Goal: Use online tool/utility: Utilize a website feature to perform a specific function

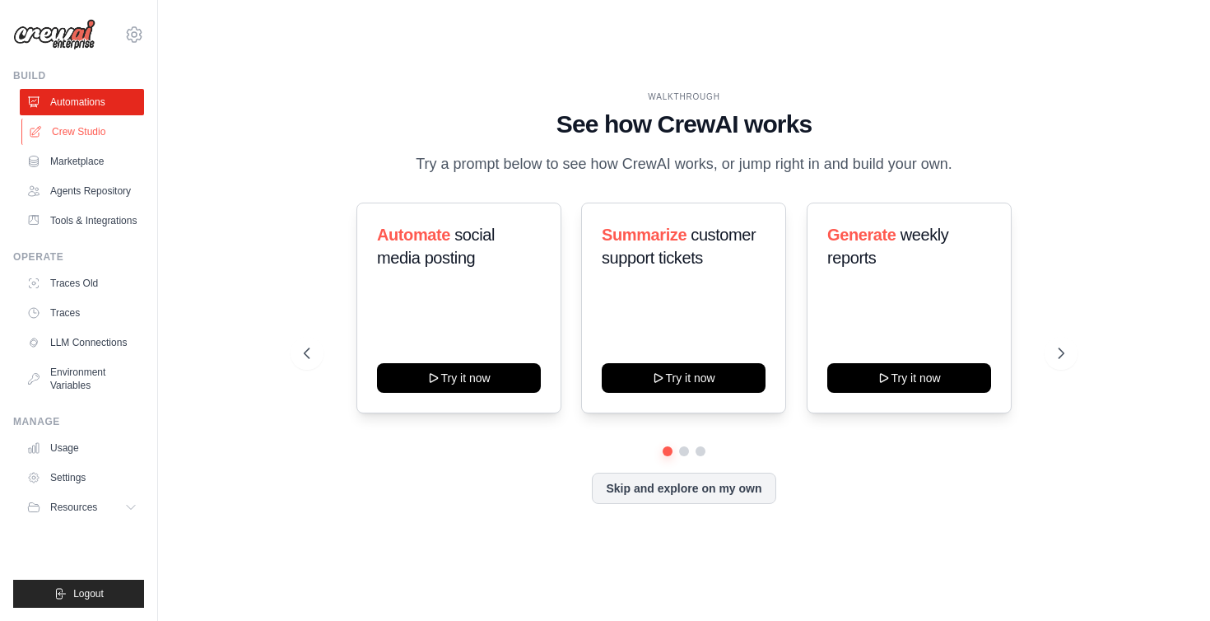
click at [82, 128] on link "Crew Studio" at bounding box center [83, 132] width 124 height 26
click at [82, 131] on link "Crew Studio" at bounding box center [83, 132] width 124 height 26
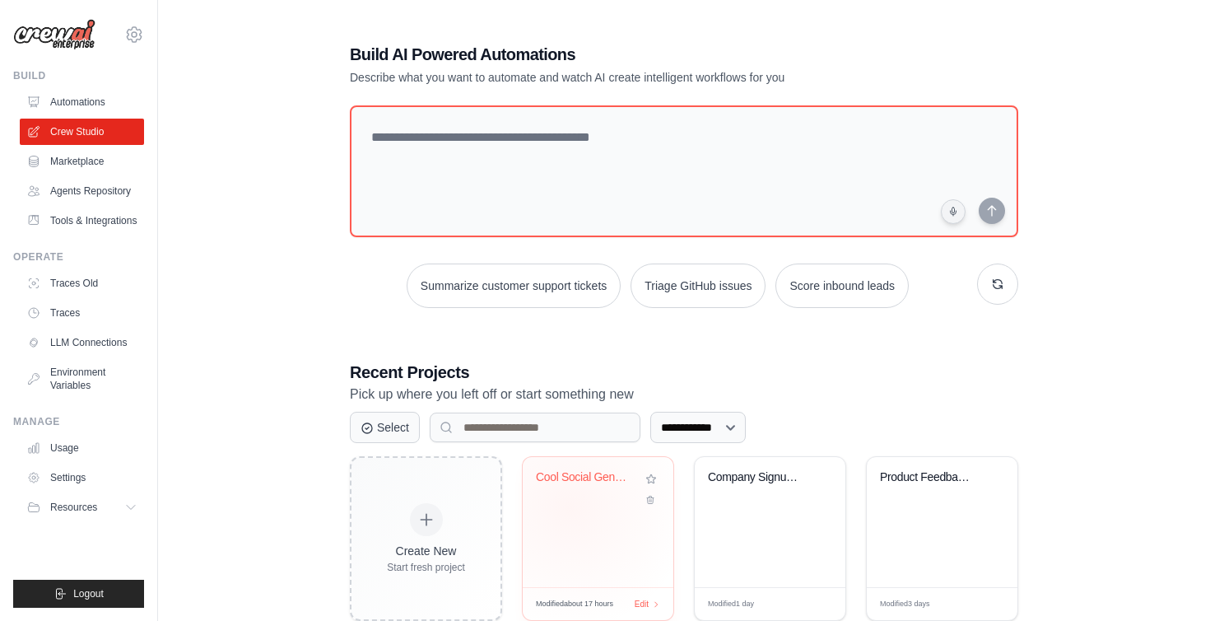
click at [570, 507] on div "Cool Social Generator" at bounding box center [598, 522] width 151 height 130
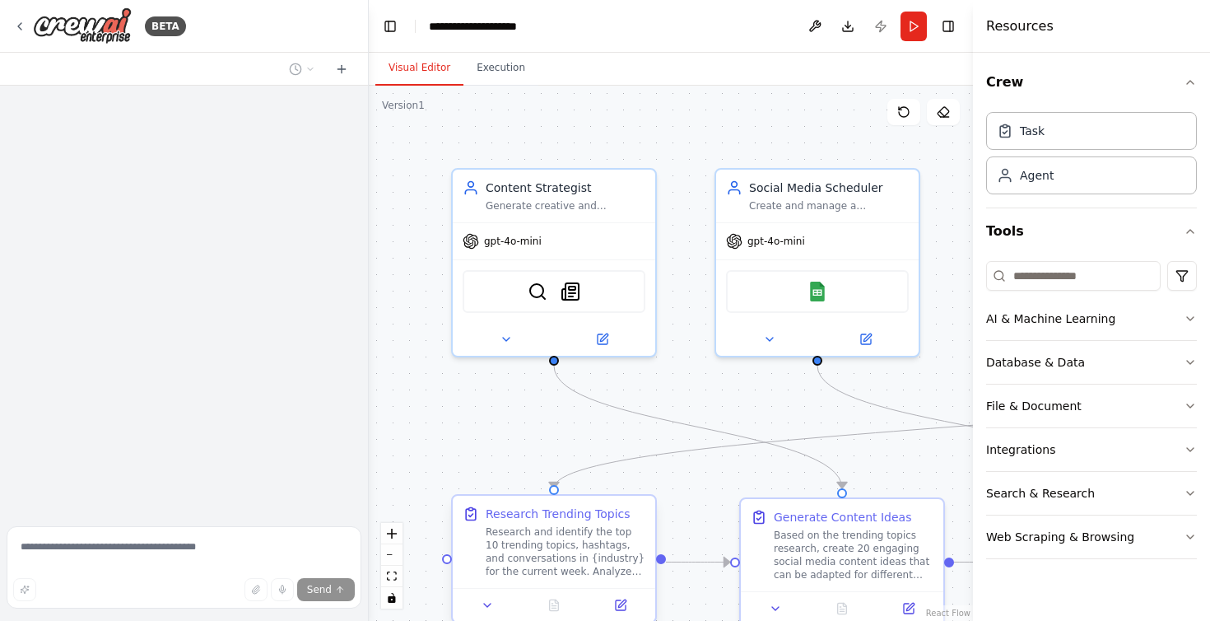
scroll to position [1640, 0]
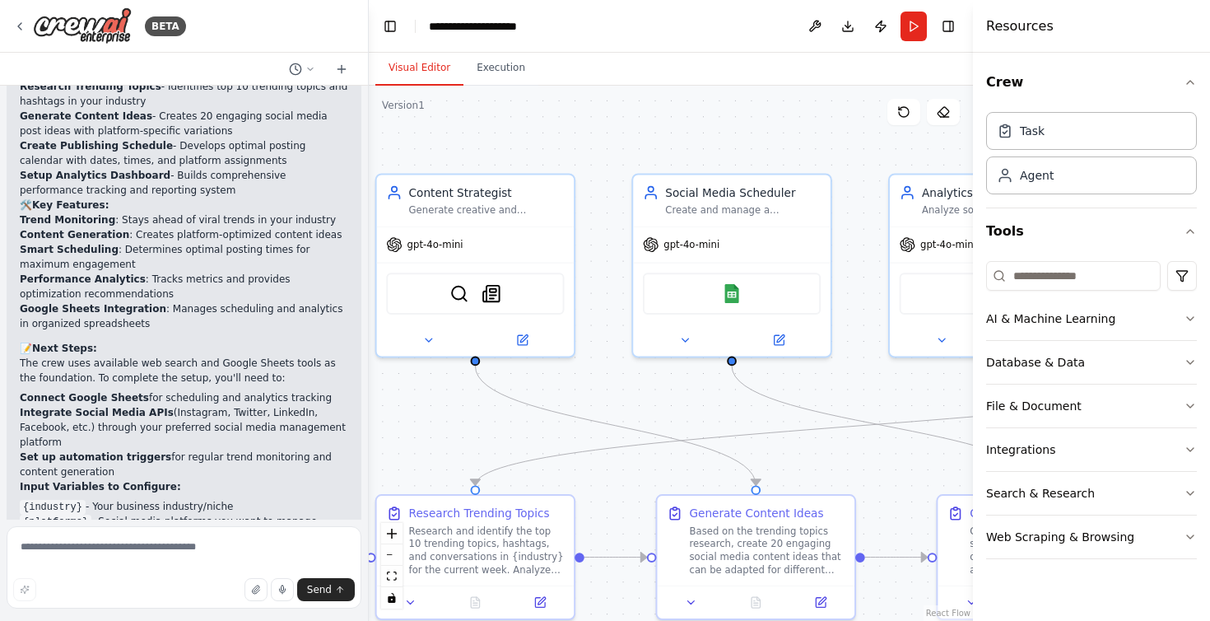
drag, startPoint x: 547, startPoint y: 432, endPoint x: 384, endPoint y: 431, distance: 162.2
click at [384, 431] on div ".deletable-edge-delete-btn { width: 20px; height: 20px; border: 0px solid #ffff…" at bounding box center [671, 353] width 604 height 535
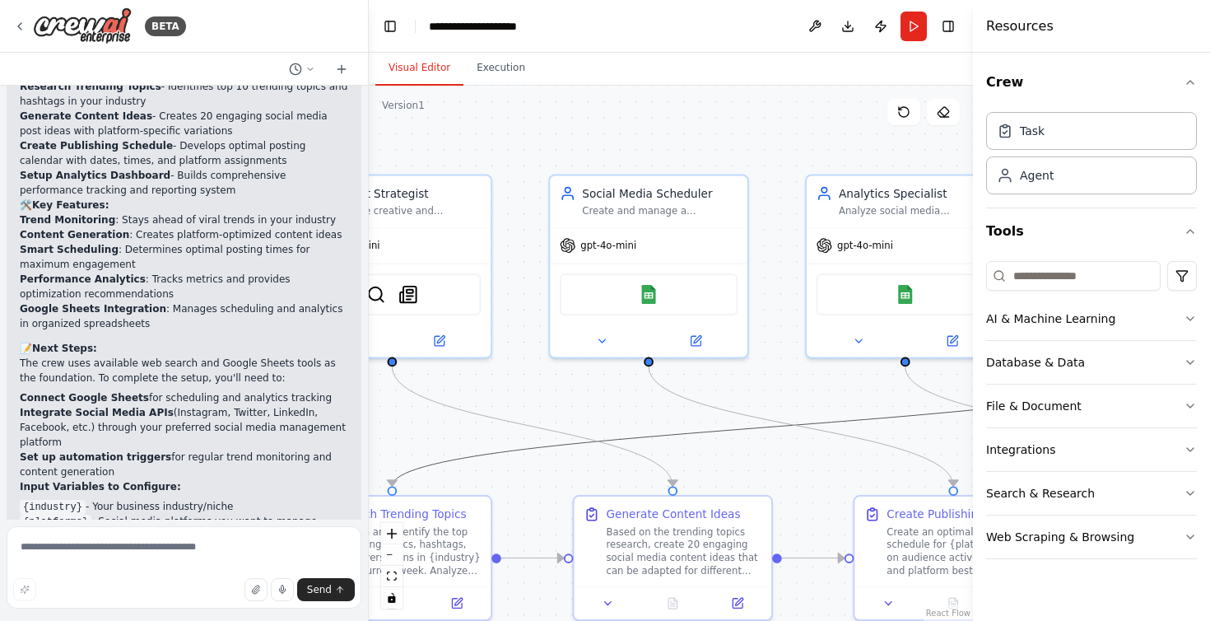
drag, startPoint x: 840, startPoint y: 415, endPoint x: 675, endPoint y: 411, distance: 164.7
click at [675, 411] on div ".deletable-edge-delete-btn { width: 20px; height: 20px; border: 0px solid #ffff…" at bounding box center [671, 353] width 604 height 535
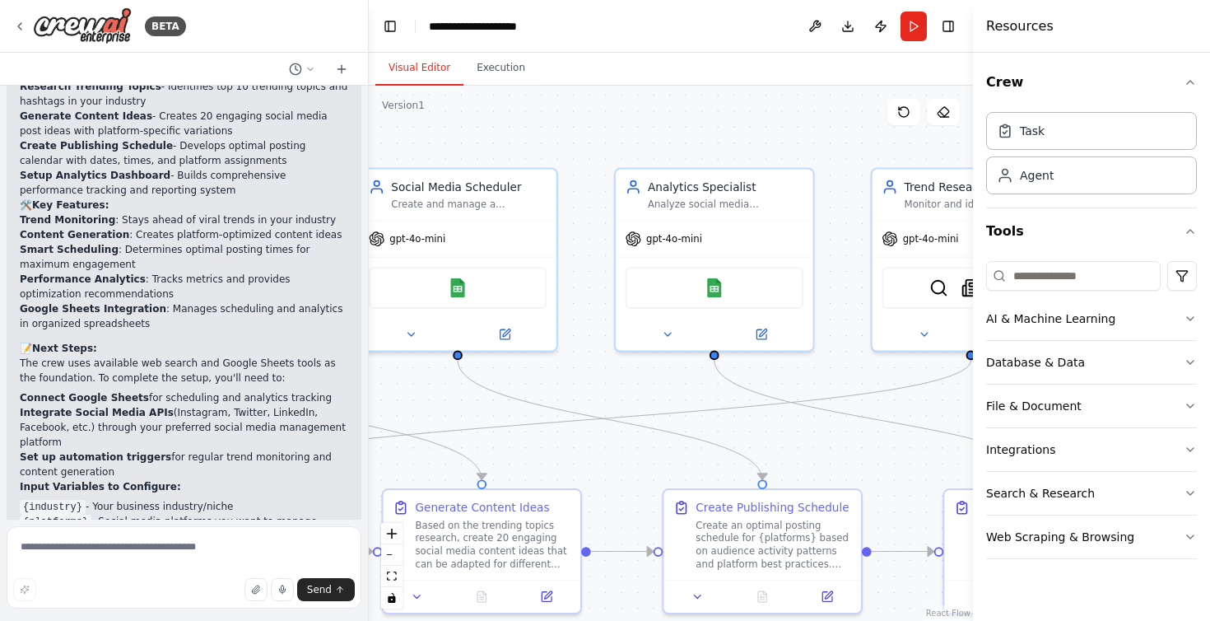
drag, startPoint x: 734, startPoint y: 445, endPoint x: 536, endPoint y: 439, distance: 198.5
click at [536, 439] on div ".deletable-edge-delete-btn { width: 20px; height: 20px; border: 0px solid #ffff…" at bounding box center [671, 353] width 604 height 535
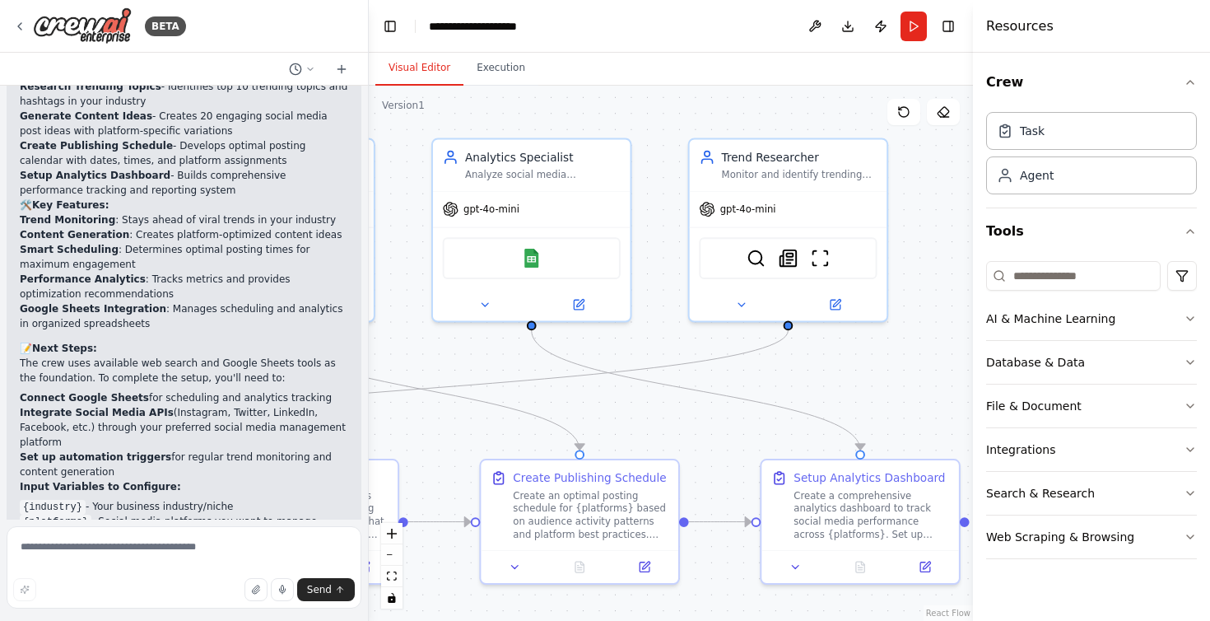
drag, startPoint x: 783, startPoint y: 433, endPoint x: 608, endPoint y: 403, distance: 178.0
click at [608, 403] on div ".deletable-edge-delete-btn { width: 20px; height: 20px; border: 0px solid #ffff…" at bounding box center [671, 353] width 604 height 535
click at [903, 30] on button "Run" at bounding box center [914, 27] width 26 height 30
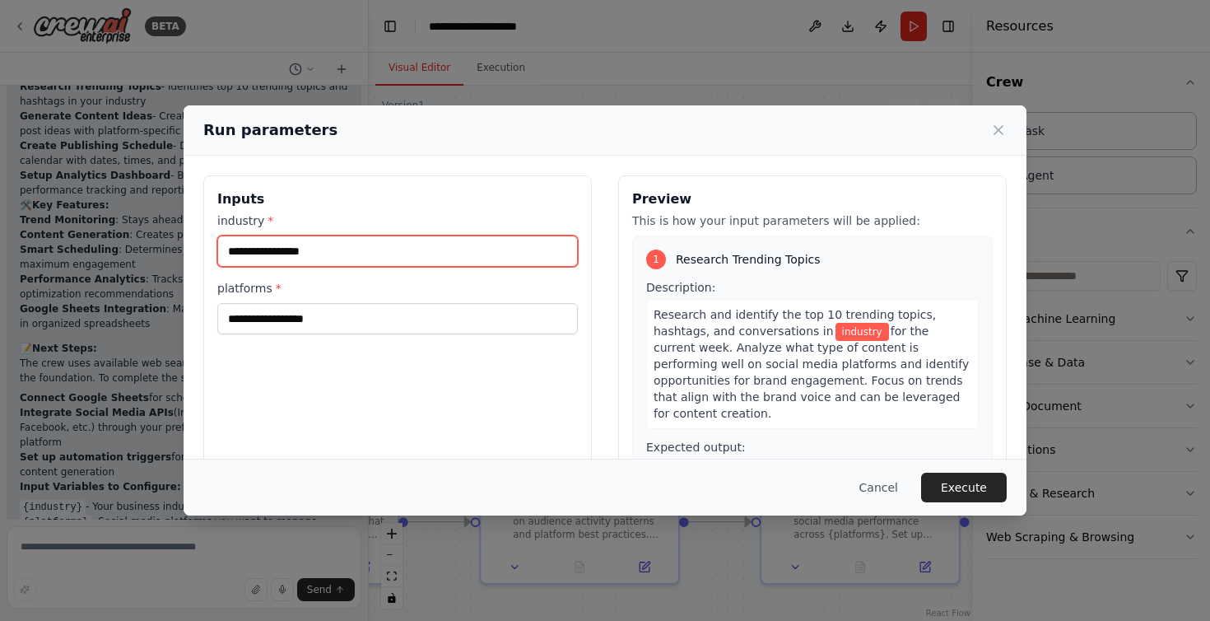
click at [302, 241] on input "industry *" at bounding box center [397, 250] width 361 height 31
type input "*********"
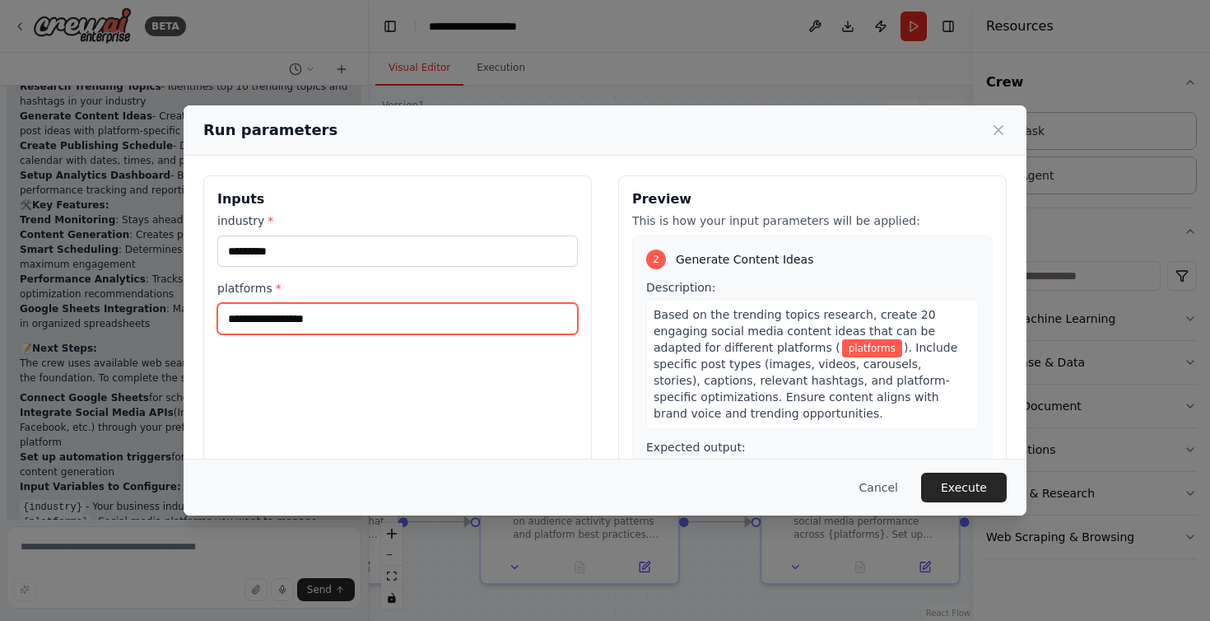
scroll to position [332, 0]
type input "*******"
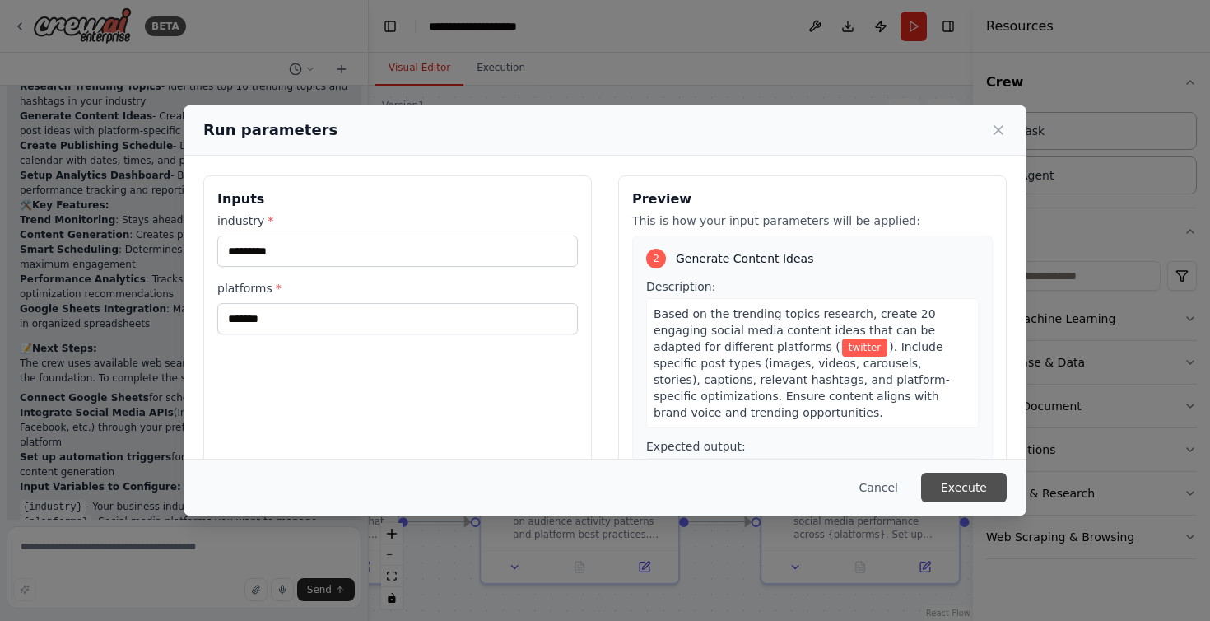
click at [965, 485] on button "Execute" at bounding box center [964, 488] width 86 height 30
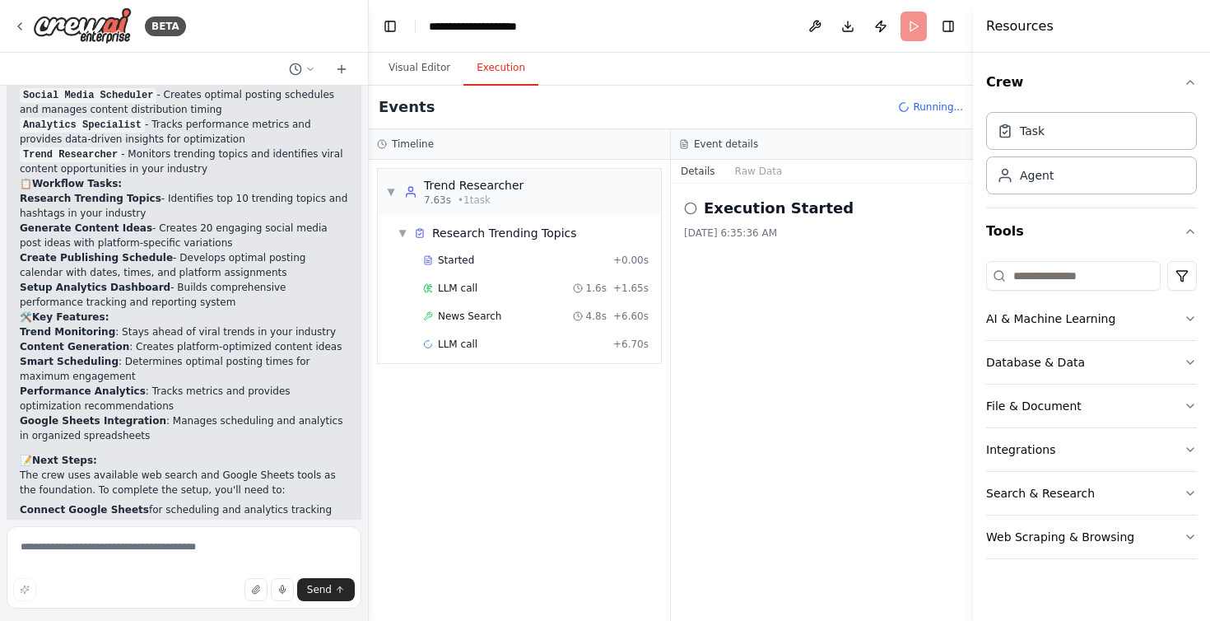
scroll to position [1640, 0]
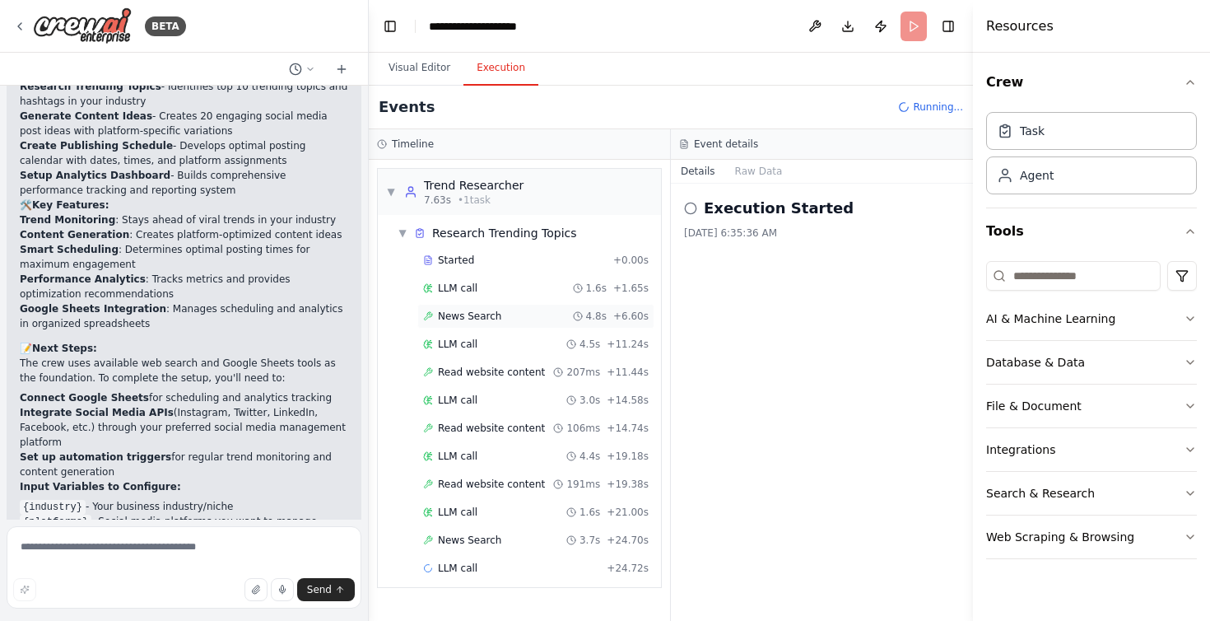
click at [483, 313] on span "News Search" at bounding box center [469, 316] width 63 height 13
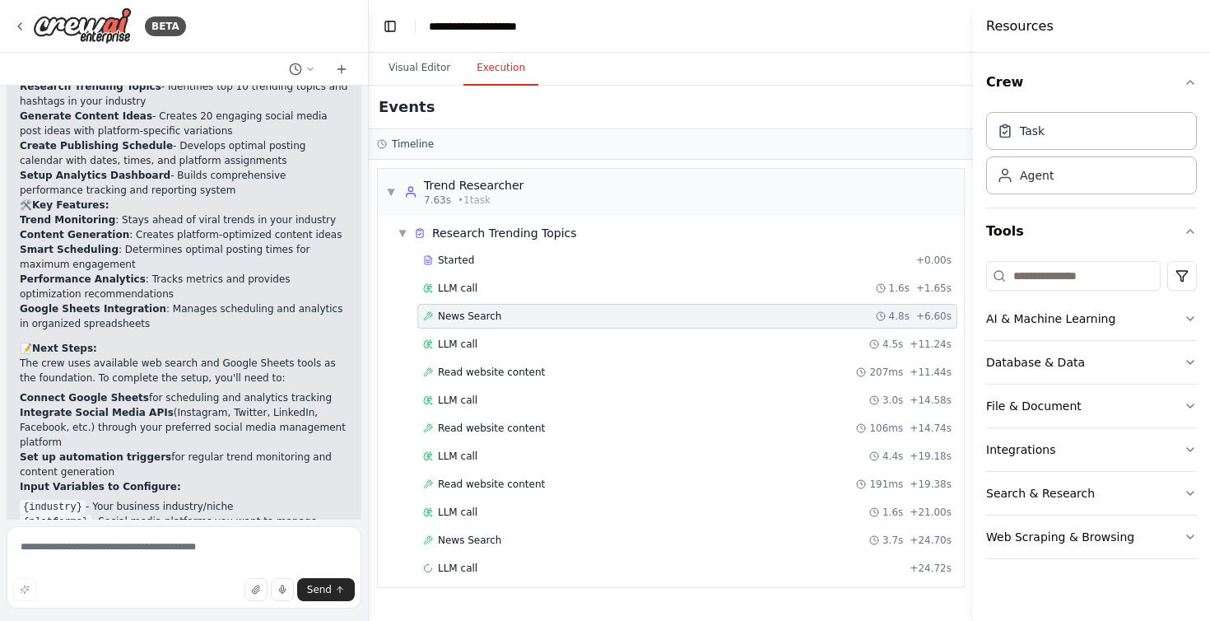
click at [483, 313] on span "News Search" at bounding box center [469, 316] width 63 height 13
click at [457, 345] on span "LLM call" at bounding box center [458, 344] width 40 height 13
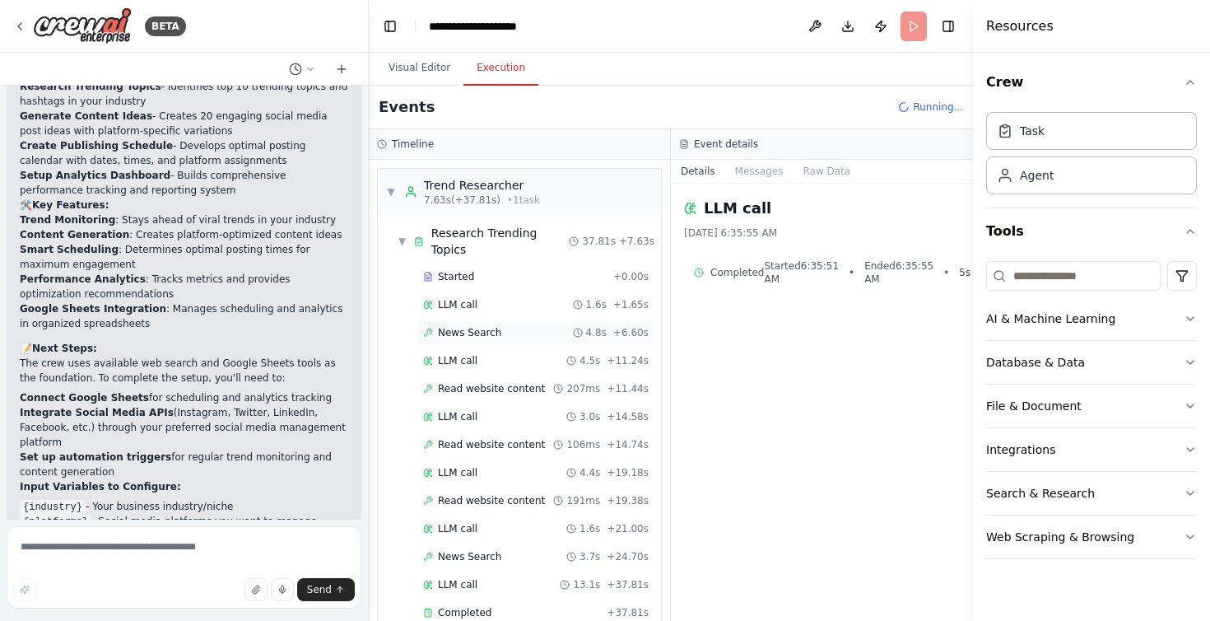
click at [461, 324] on div "News Search 4.8s + 6.60s" at bounding box center [535, 332] width 237 height 25
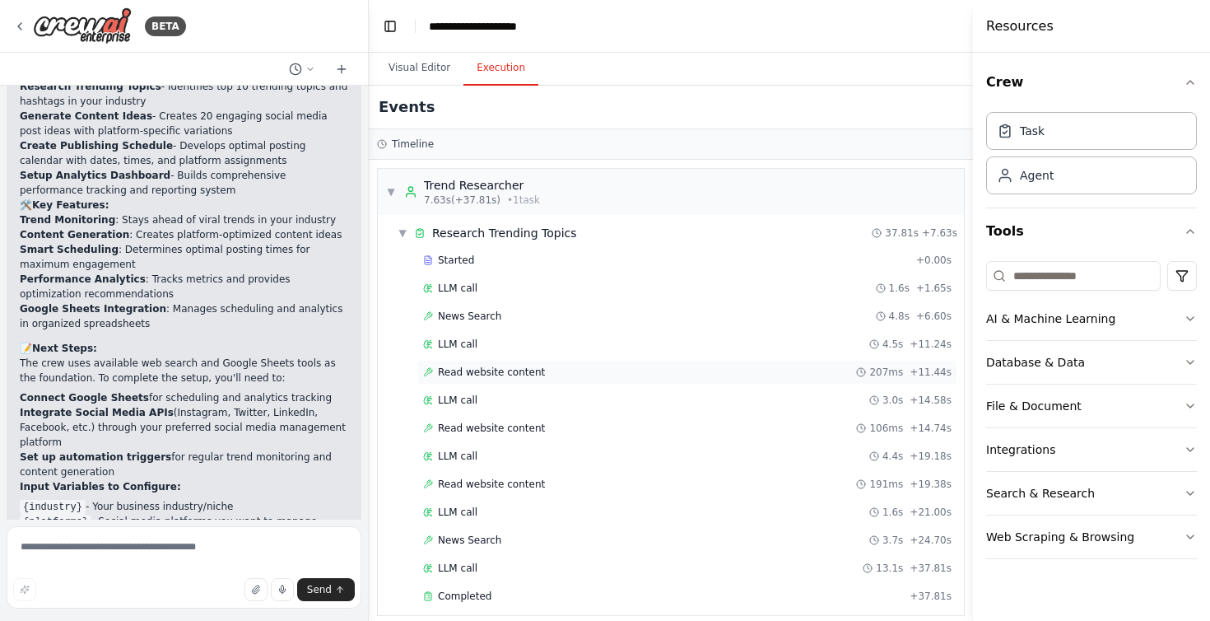
click at [468, 369] on span "Read website content" at bounding box center [491, 372] width 107 height 13
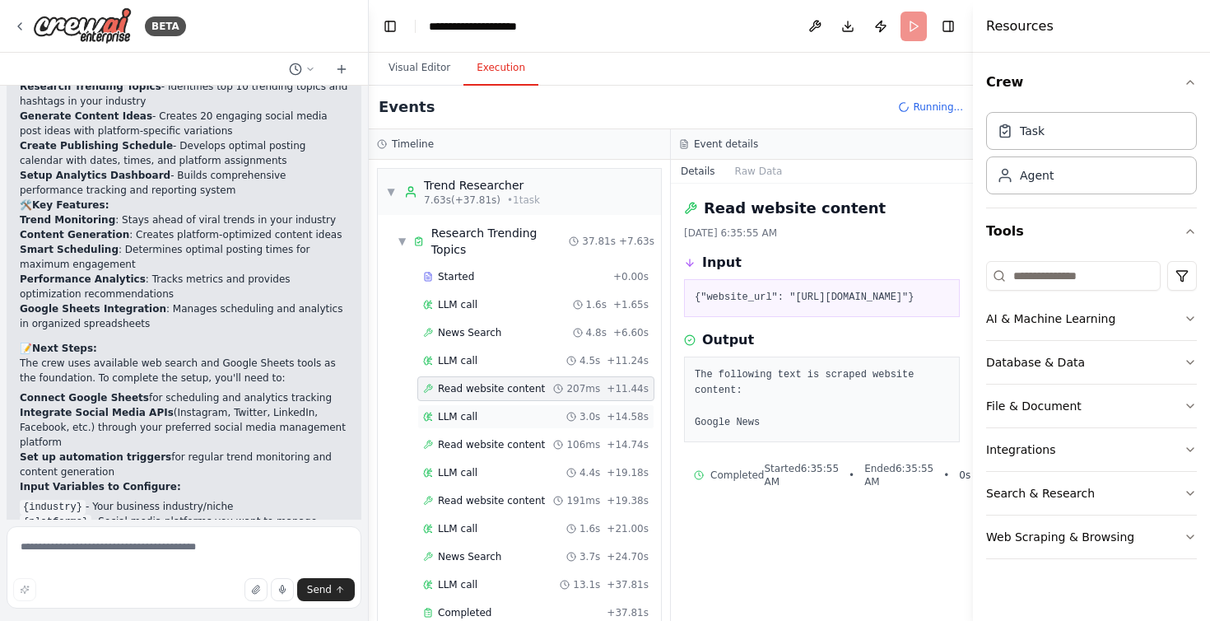
click at [465, 404] on div "LLM call 3.0s + 14.58s" at bounding box center [535, 416] width 237 height 25
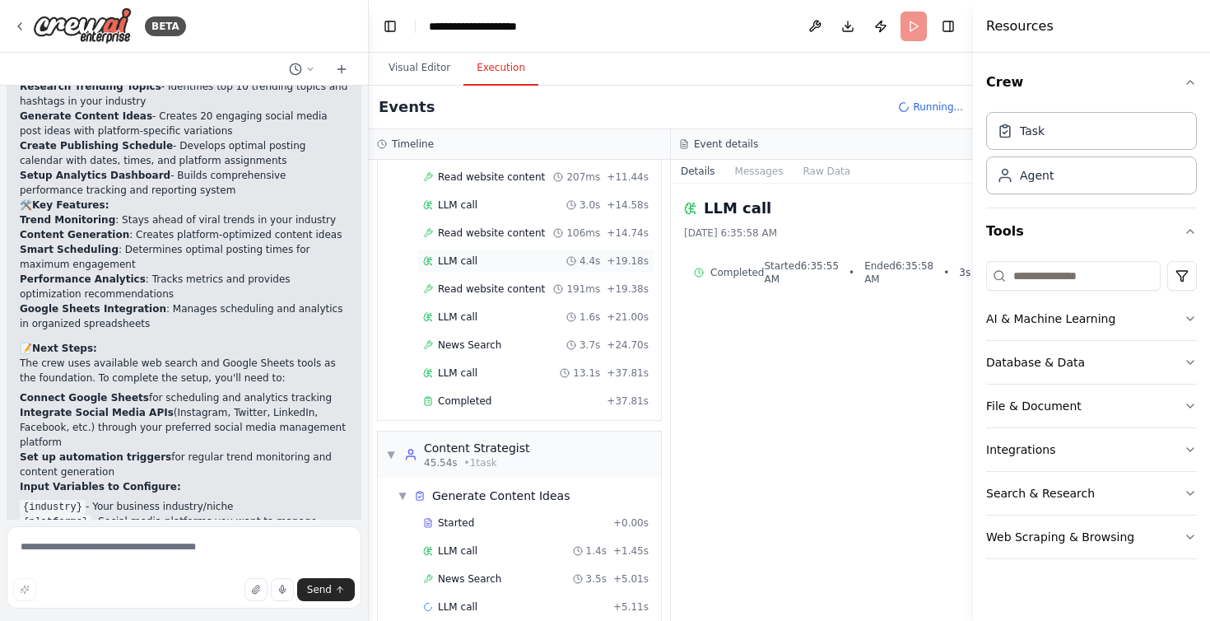
scroll to position [216, 0]
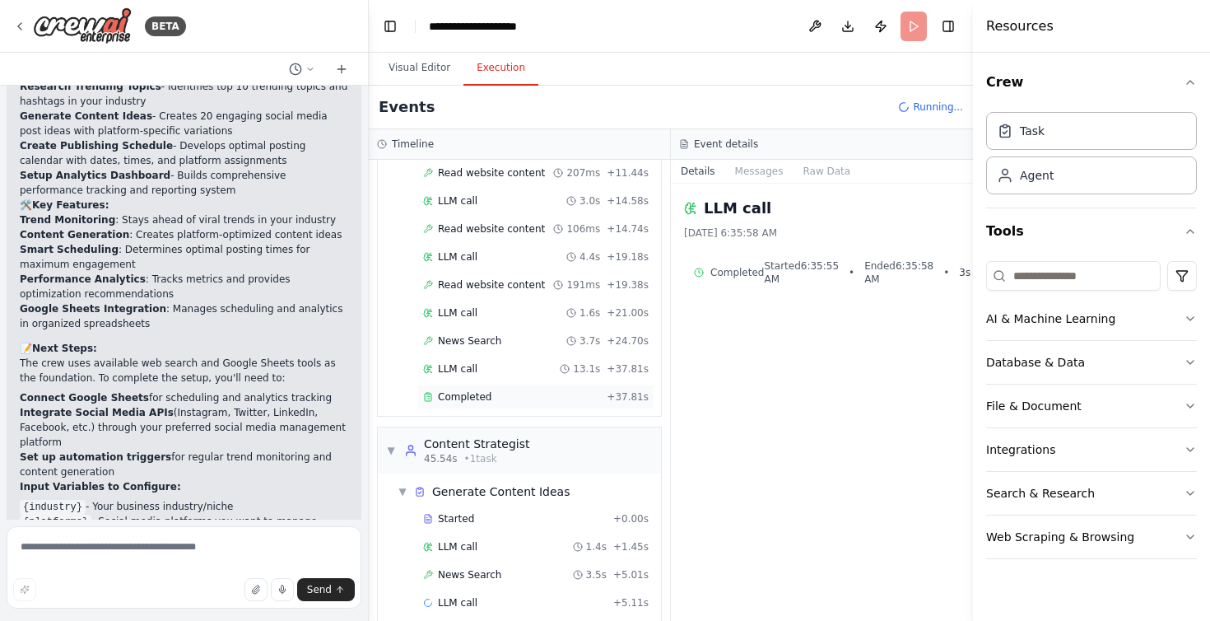
click at [478, 389] on div "Completed + 37.81s" at bounding box center [535, 396] width 237 height 25
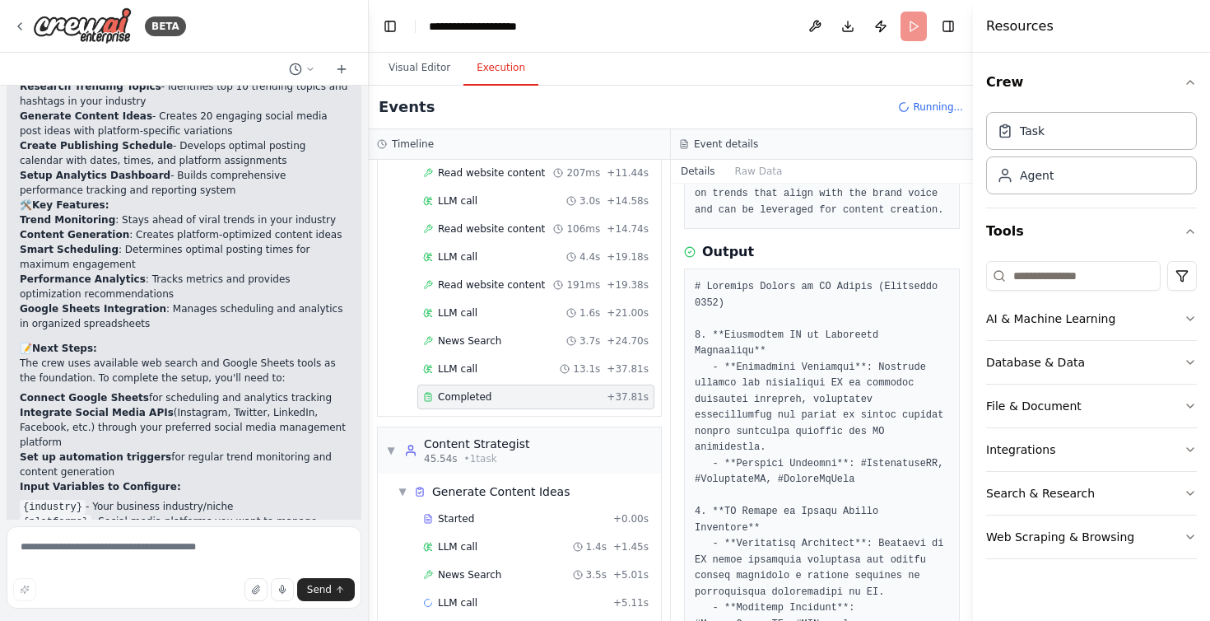
scroll to position [202, 0]
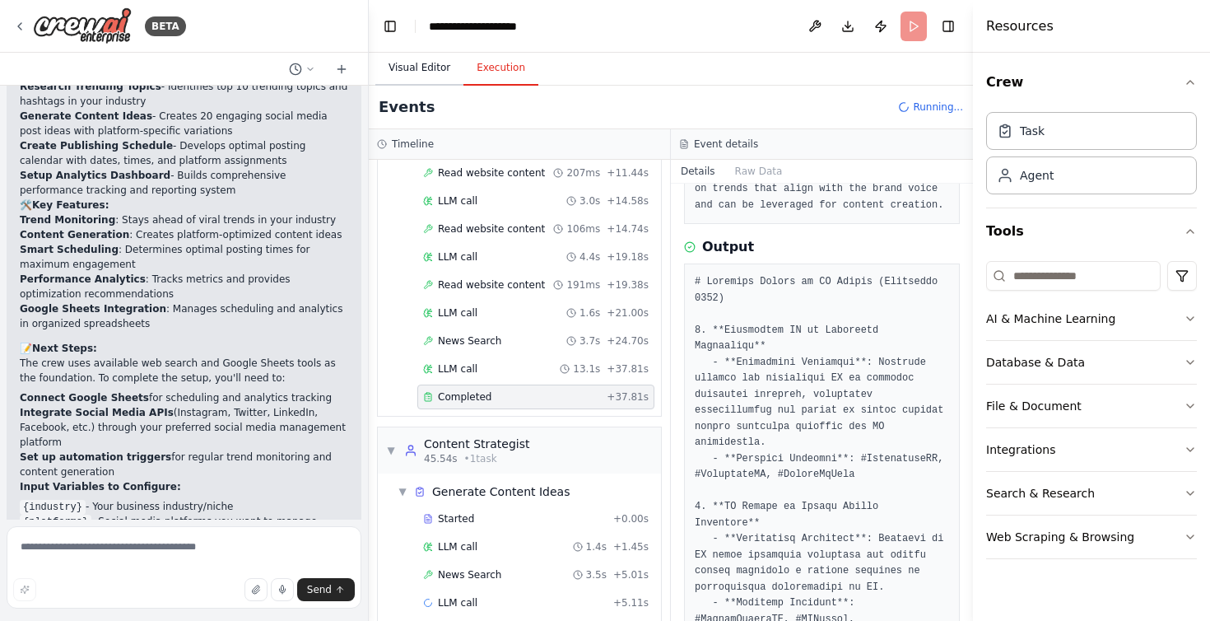
click at [422, 70] on button "Visual Editor" at bounding box center [419, 68] width 88 height 35
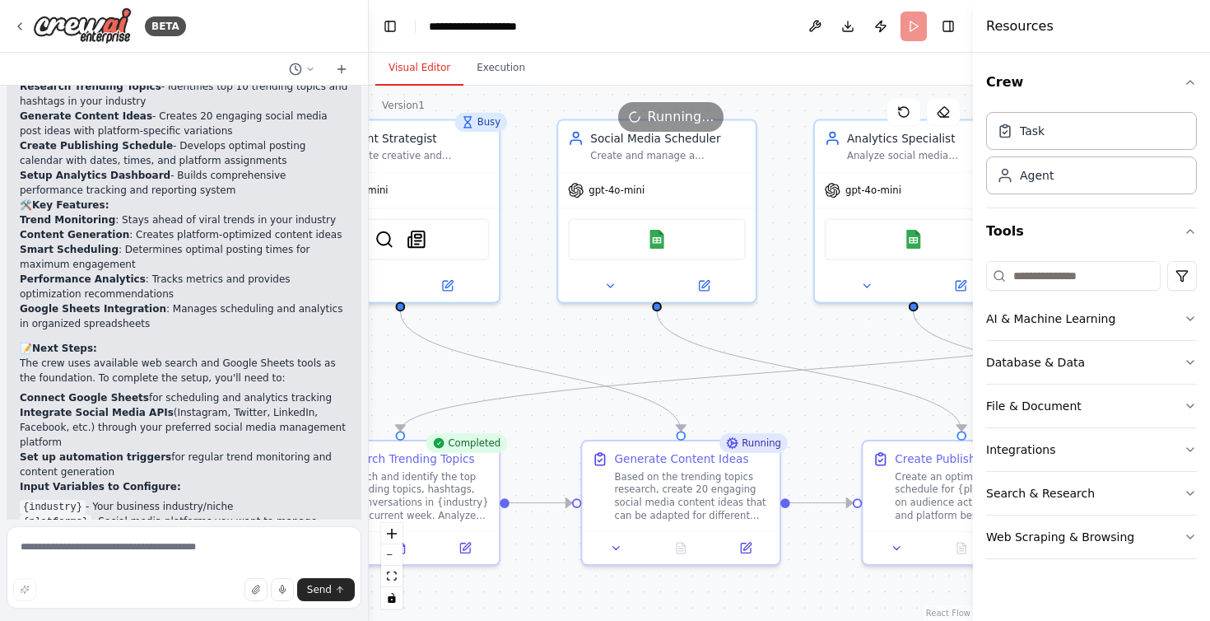
drag, startPoint x: 416, startPoint y: 170, endPoint x: 864, endPoint y: 176, distance: 447.9
click at [862, 176] on div ".deletable-edge-delete-btn { width: 20px; height: 20px; border: 0px solid #ffff…" at bounding box center [671, 353] width 604 height 535
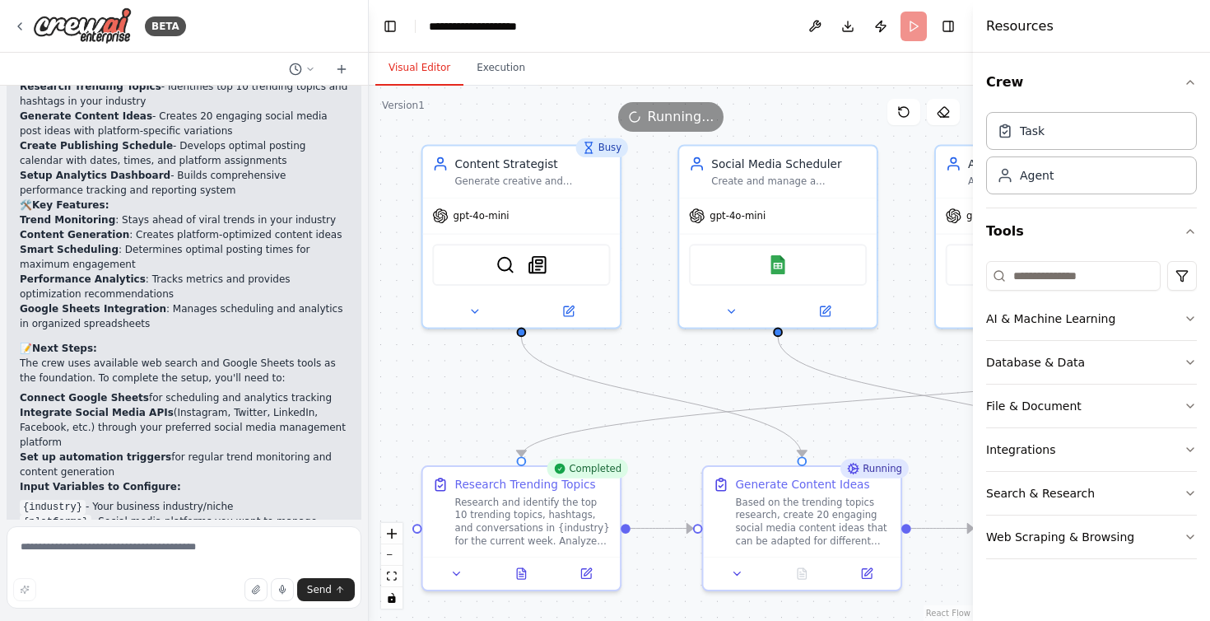
drag, startPoint x: 591, startPoint y: 191, endPoint x: 644, endPoint y: 192, distance: 52.7
click at [644, 192] on div ".deletable-edge-delete-btn { width: 20px; height: 20px; border: 0px solid #ffff…" at bounding box center [671, 353] width 604 height 535
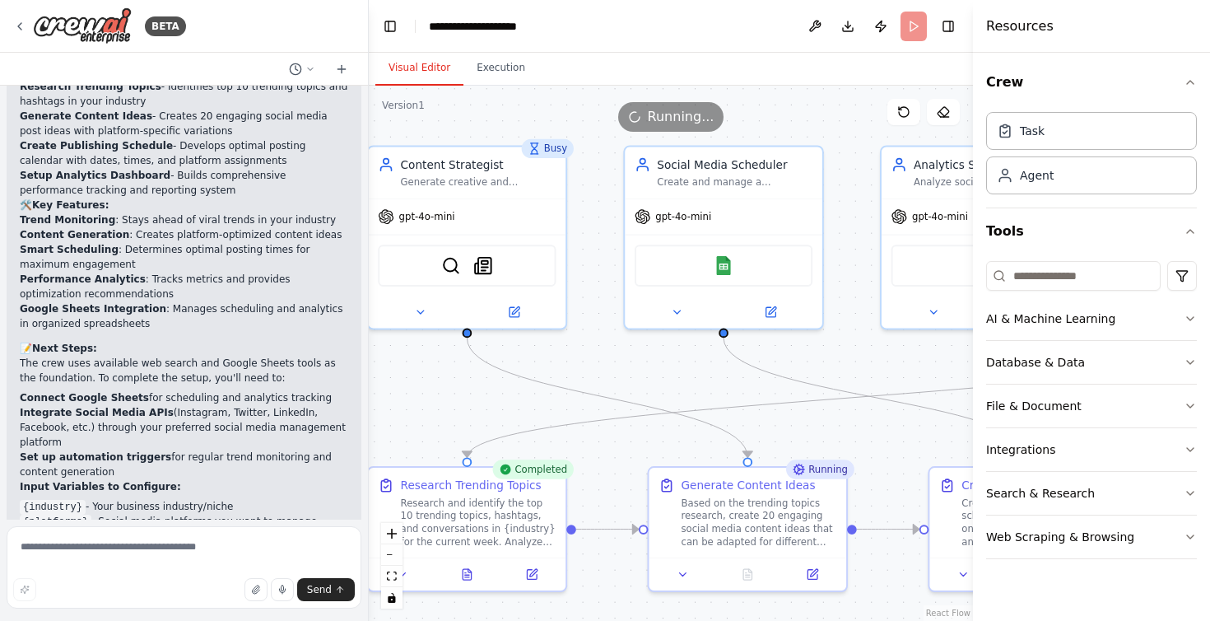
drag, startPoint x: 644, startPoint y: 192, endPoint x: 375, endPoint y: 221, distance: 270.0
click at [375, 221] on div ".deletable-edge-delete-btn { width: 20px; height: 20px; border: 0px solid #ffff…" at bounding box center [671, 353] width 604 height 535
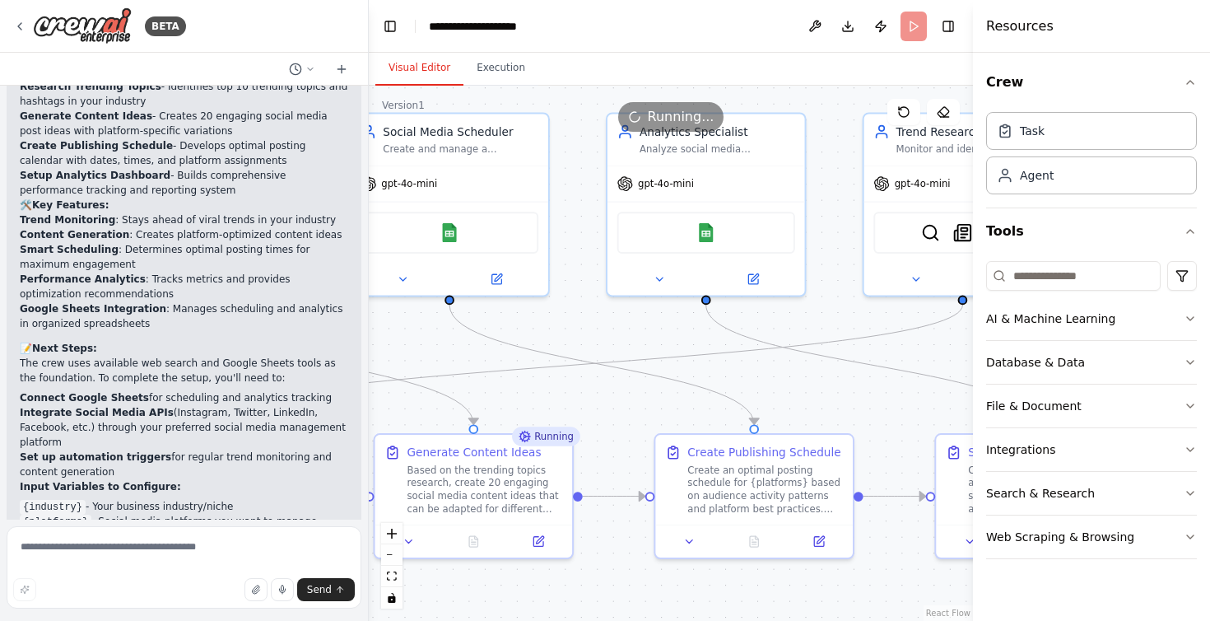
drag, startPoint x: 914, startPoint y: 439, endPoint x: 860, endPoint y: 376, distance: 82.3
click at [860, 376] on div ".deletable-edge-delete-btn { width: 20px; height: 20px; border: 0px solid #ffff…" at bounding box center [671, 353] width 604 height 535
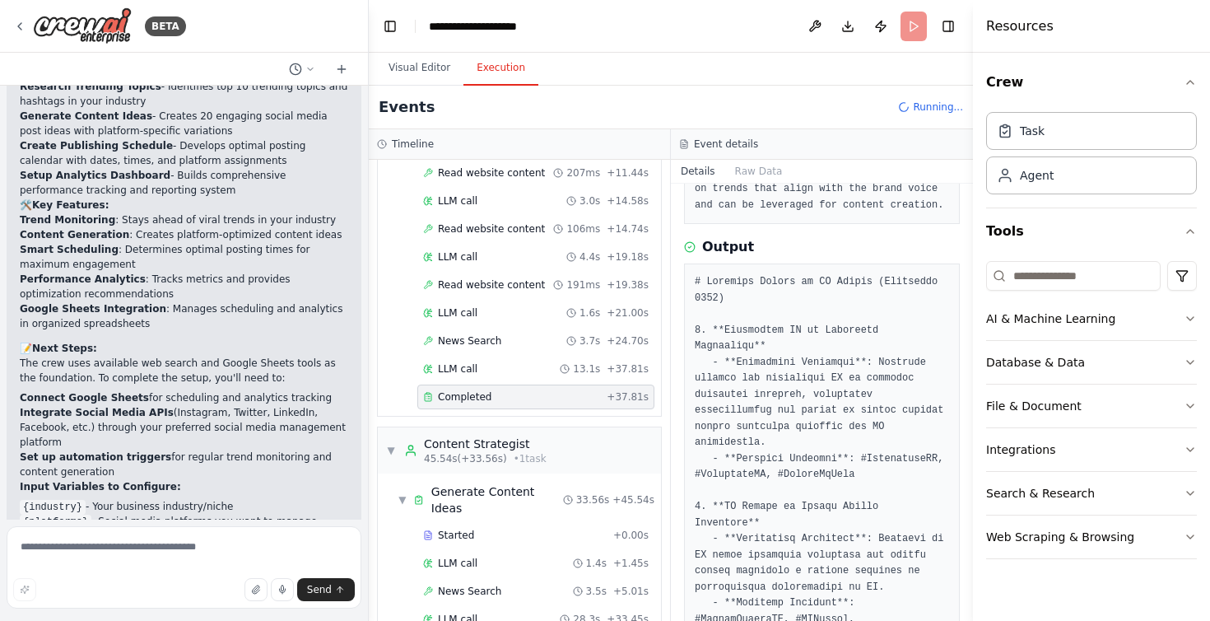
click at [498, 62] on button "Execution" at bounding box center [501, 68] width 75 height 35
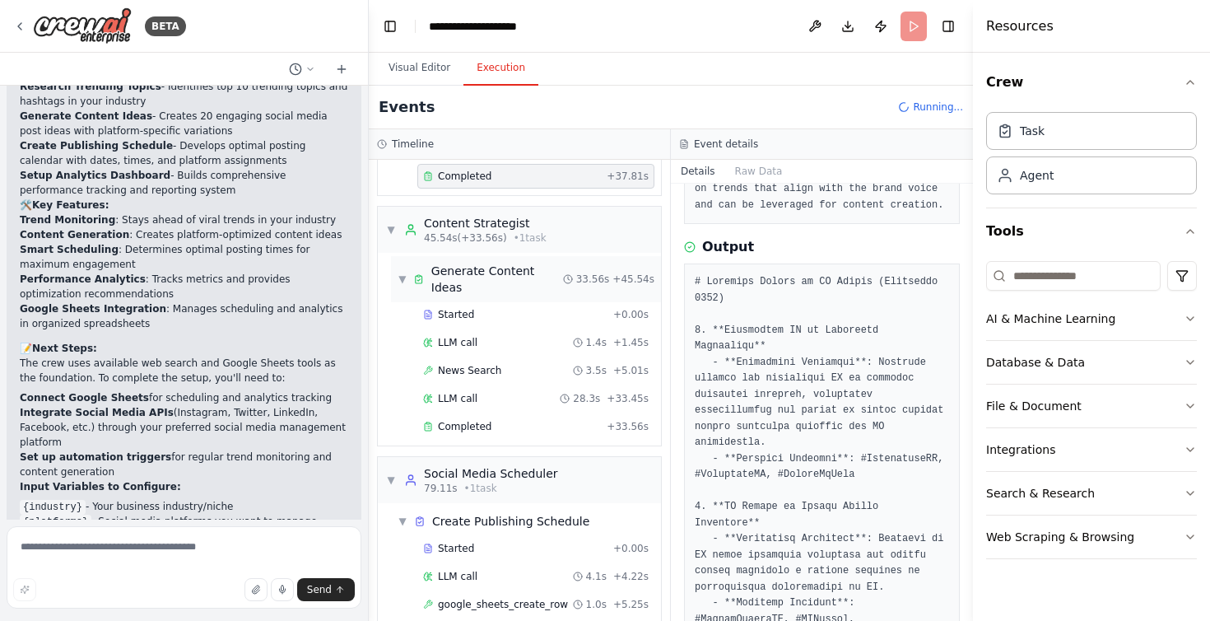
scroll to position [453, 0]
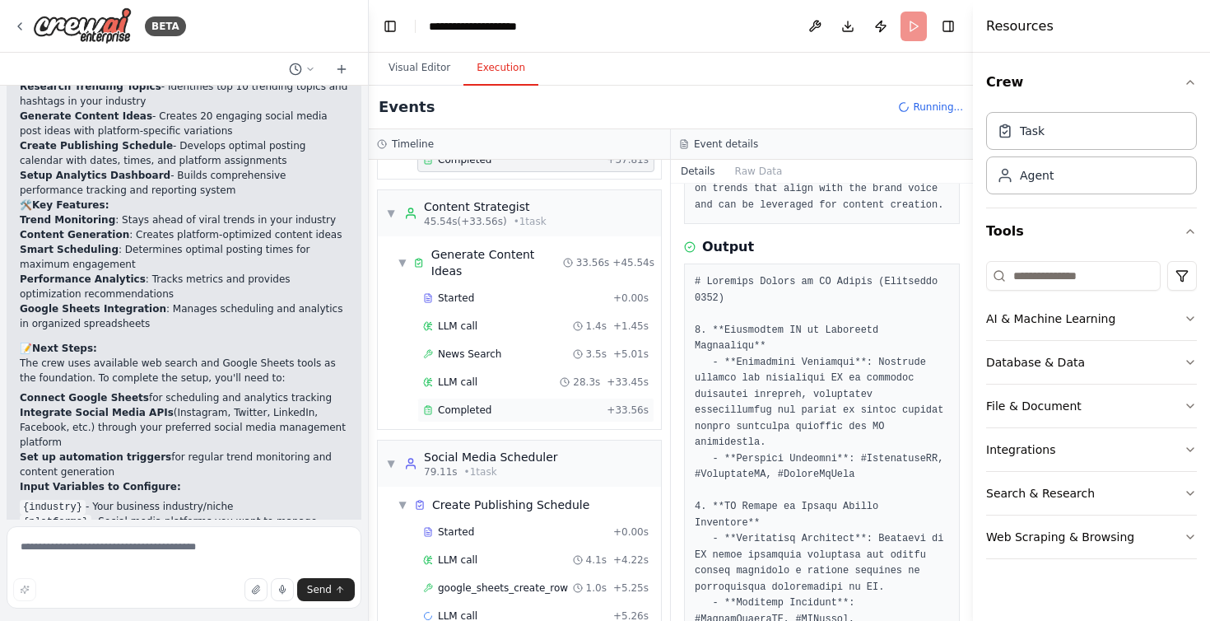
click at [494, 403] on div "Completed" at bounding box center [511, 409] width 177 height 13
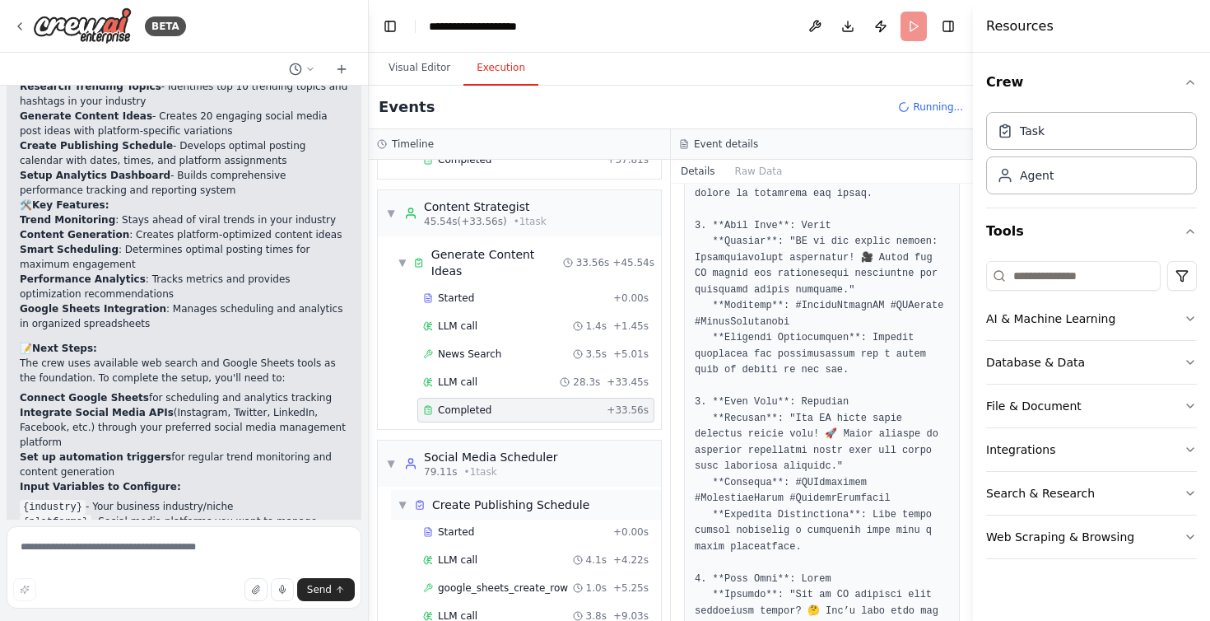
scroll to position [649, 0]
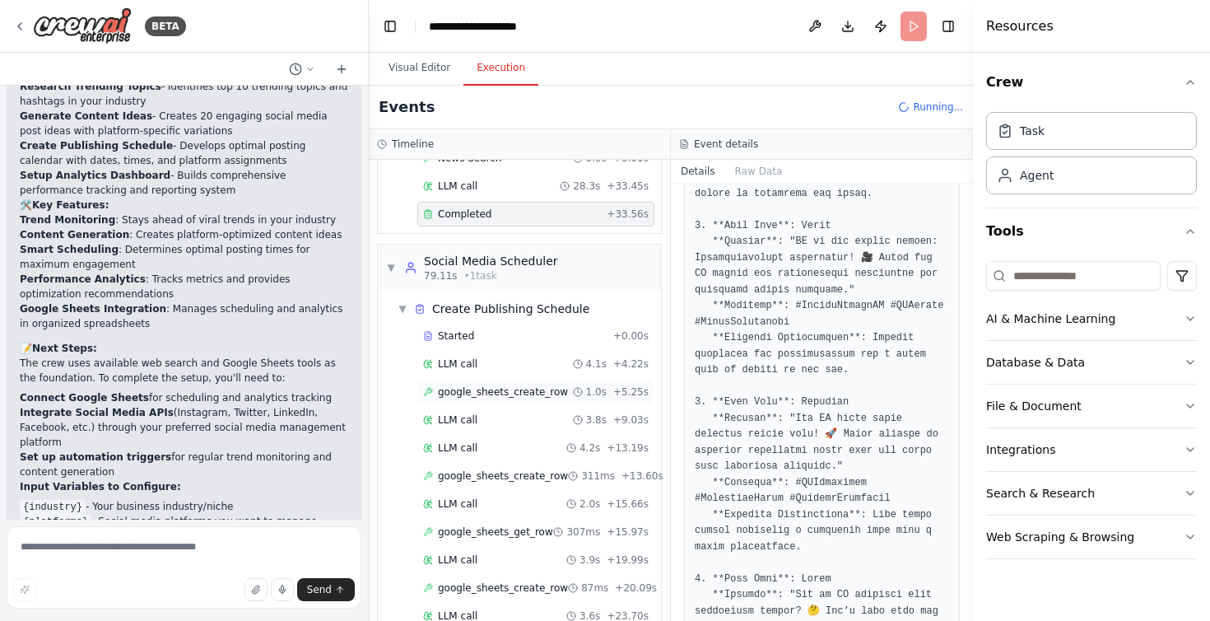
click at [504, 385] on span "google_sheets_create_row" at bounding box center [503, 391] width 130 height 13
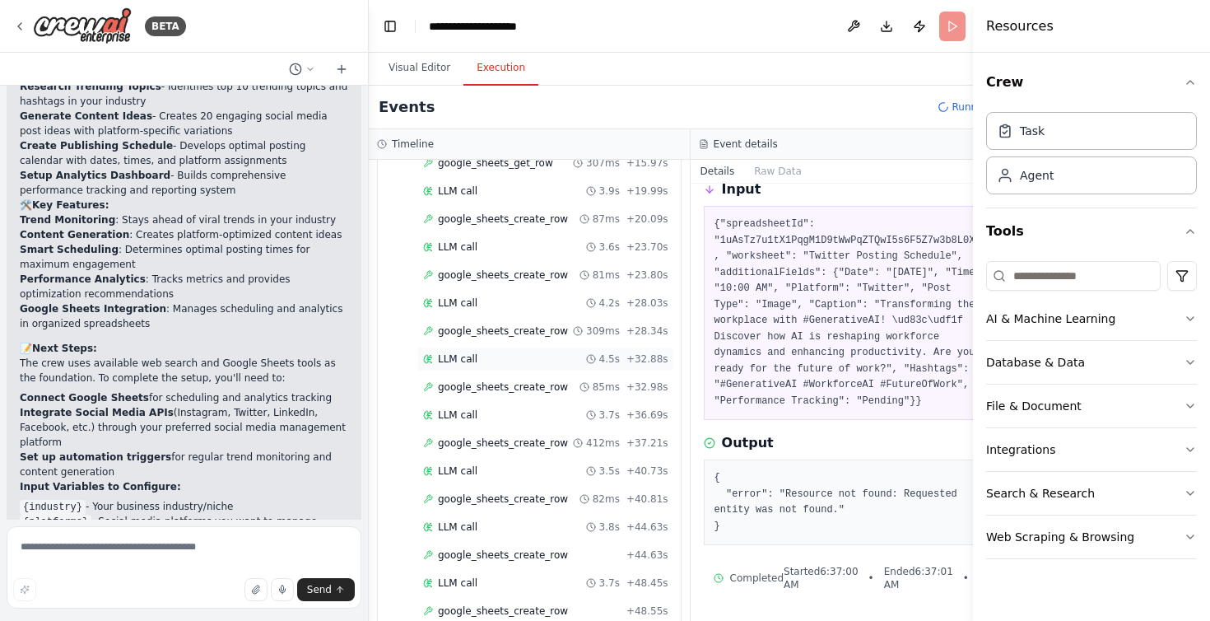
scroll to position [1041, 0]
click at [459, 550] on span "google_sheets_create_row" at bounding box center [503, 554] width 130 height 13
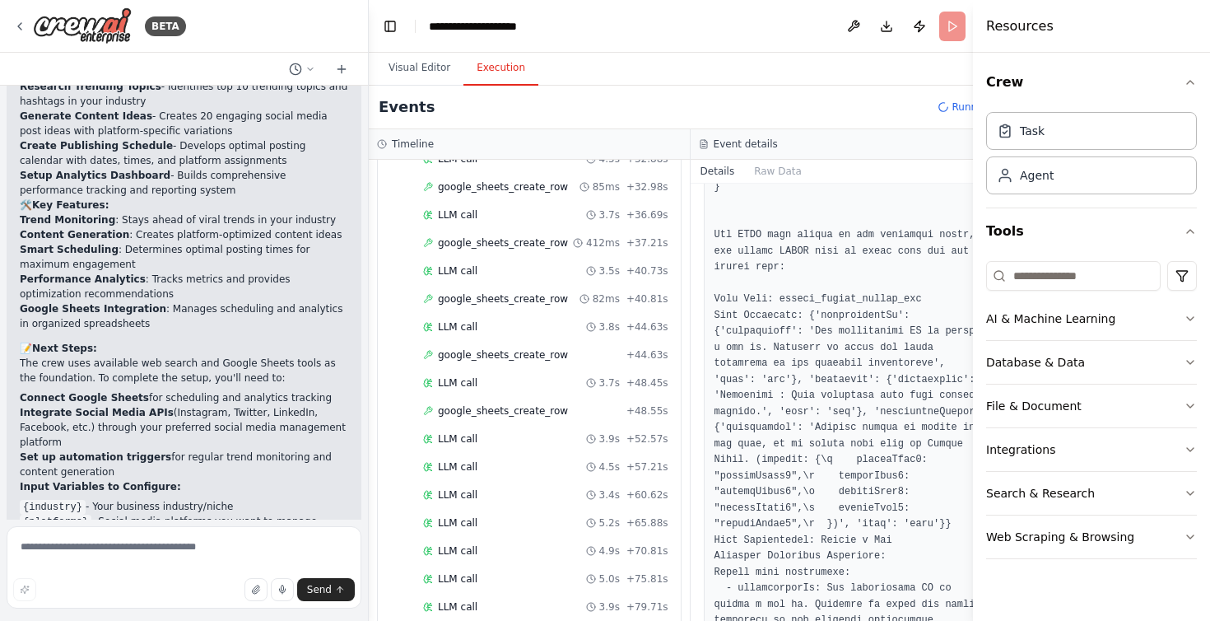
scroll to position [1377, 0]
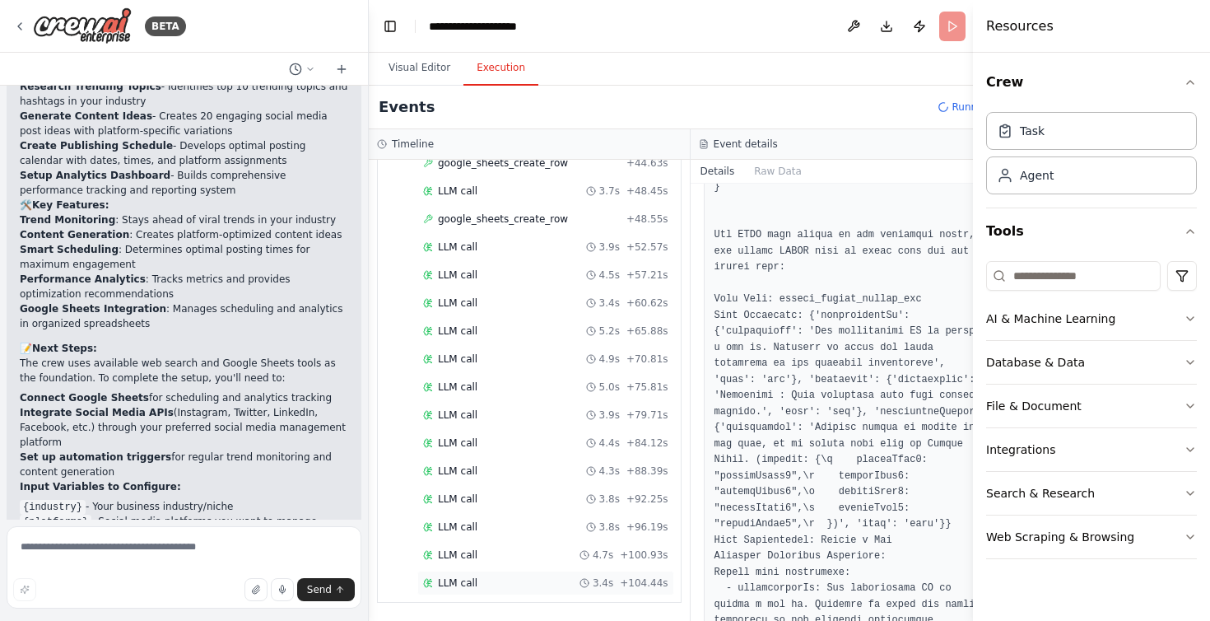
click at [478, 571] on div "LLM call 3.4s + 104.44s" at bounding box center [545, 583] width 257 height 25
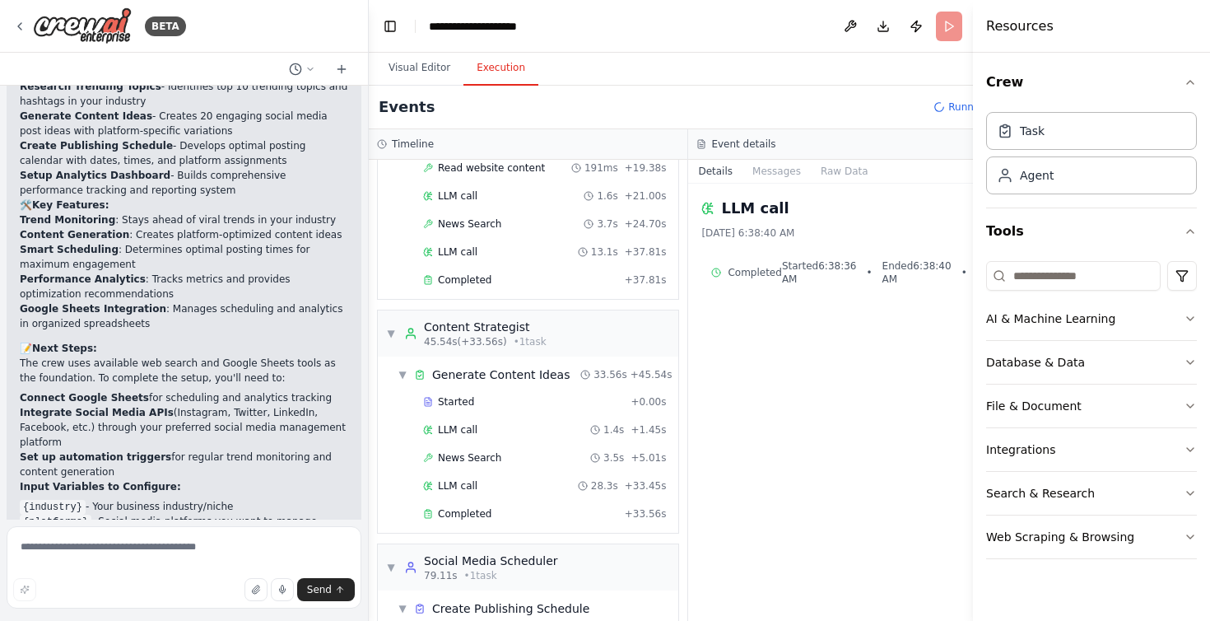
scroll to position [315, 0]
click at [748, 170] on button "Messages" at bounding box center [777, 171] width 68 height 23
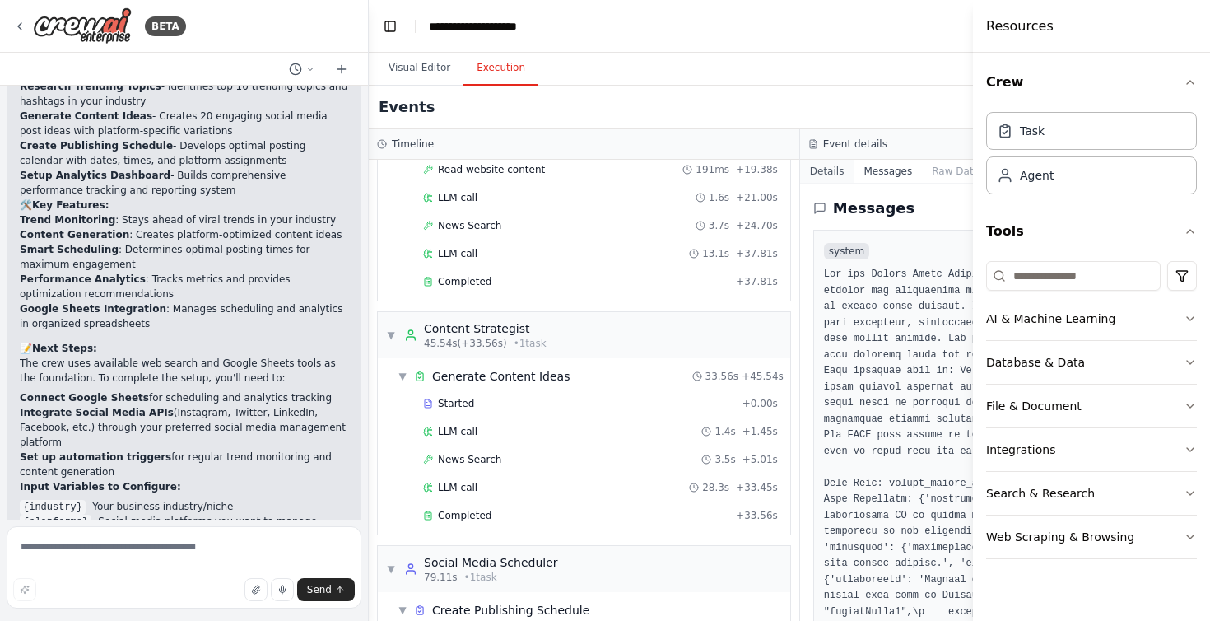
click at [808, 170] on button "Details" at bounding box center [827, 171] width 54 height 23
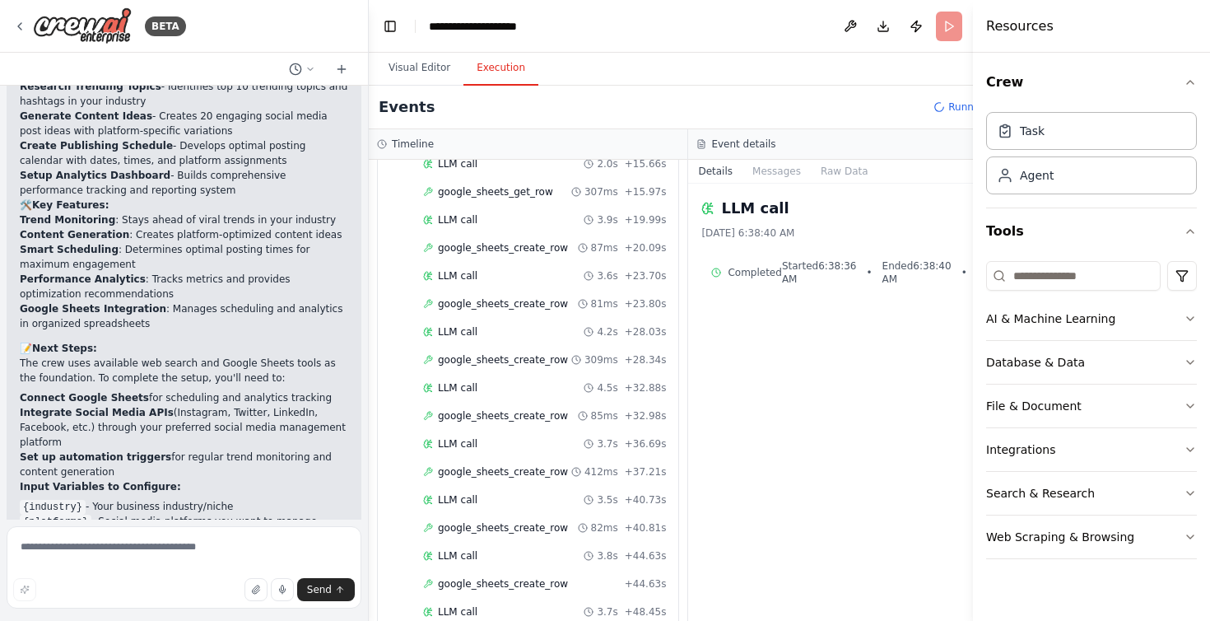
scroll to position [1405, 0]
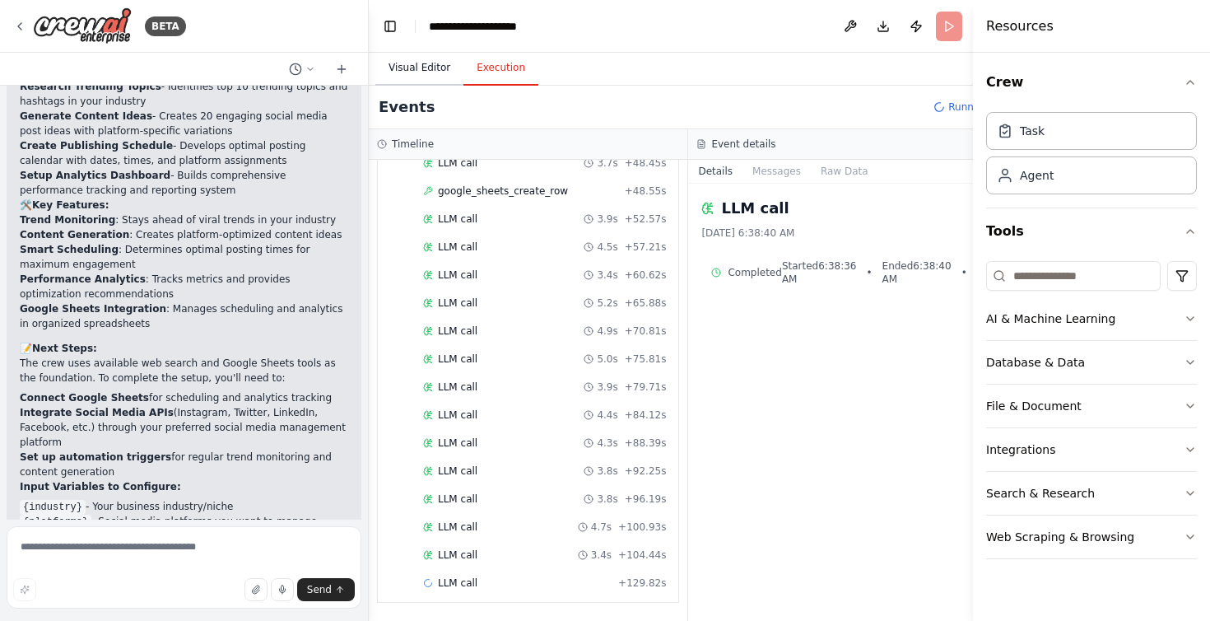
click at [426, 65] on button "Visual Editor" at bounding box center [419, 68] width 88 height 35
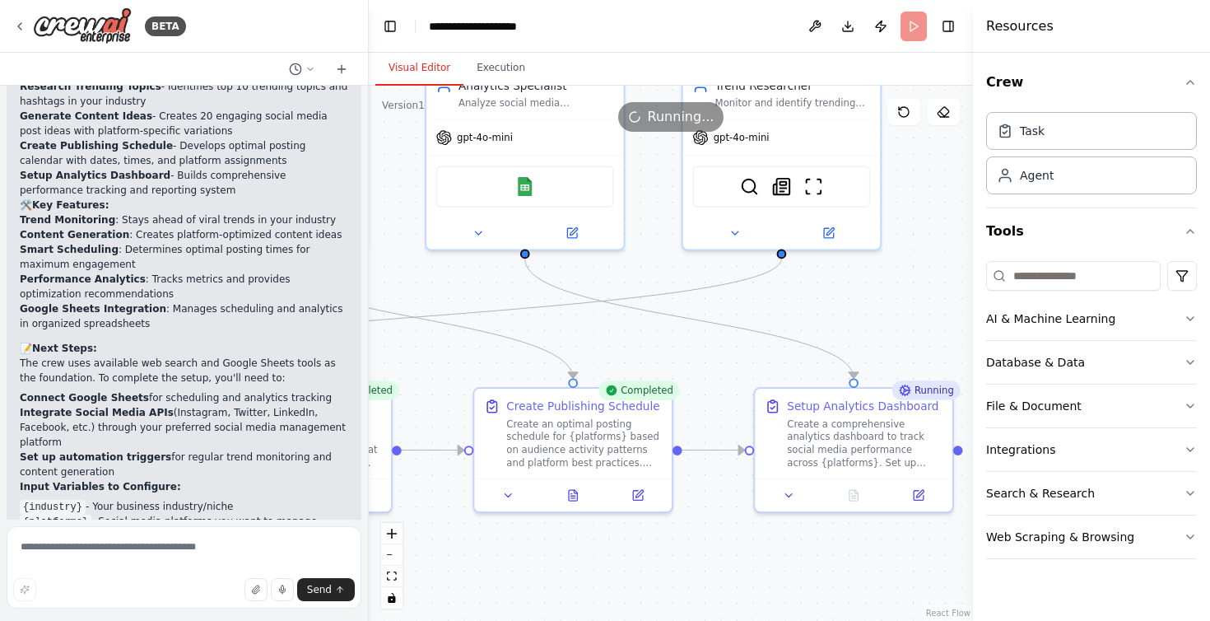
drag, startPoint x: 641, startPoint y: 384, endPoint x: 436, endPoint y: 336, distance: 211.3
click at [436, 336] on div ".deletable-edge-delete-btn { width: 20px; height: 20px; border: 0px solid #ffff…" at bounding box center [671, 353] width 604 height 535
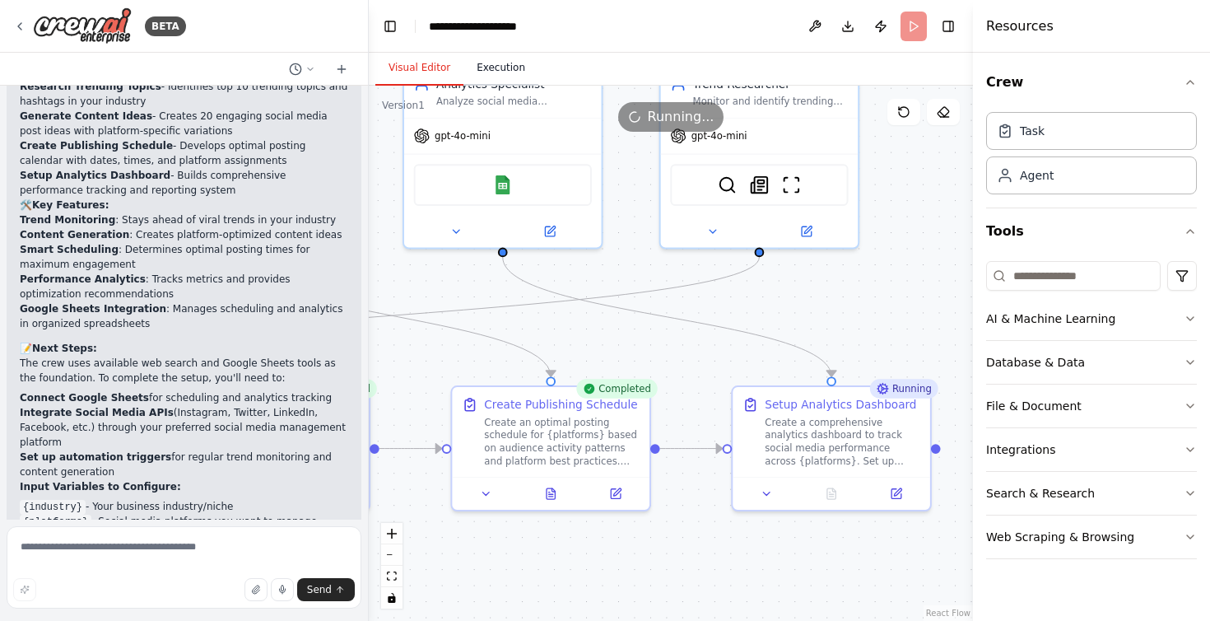
click at [497, 72] on button "Execution" at bounding box center [501, 68] width 75 height 35
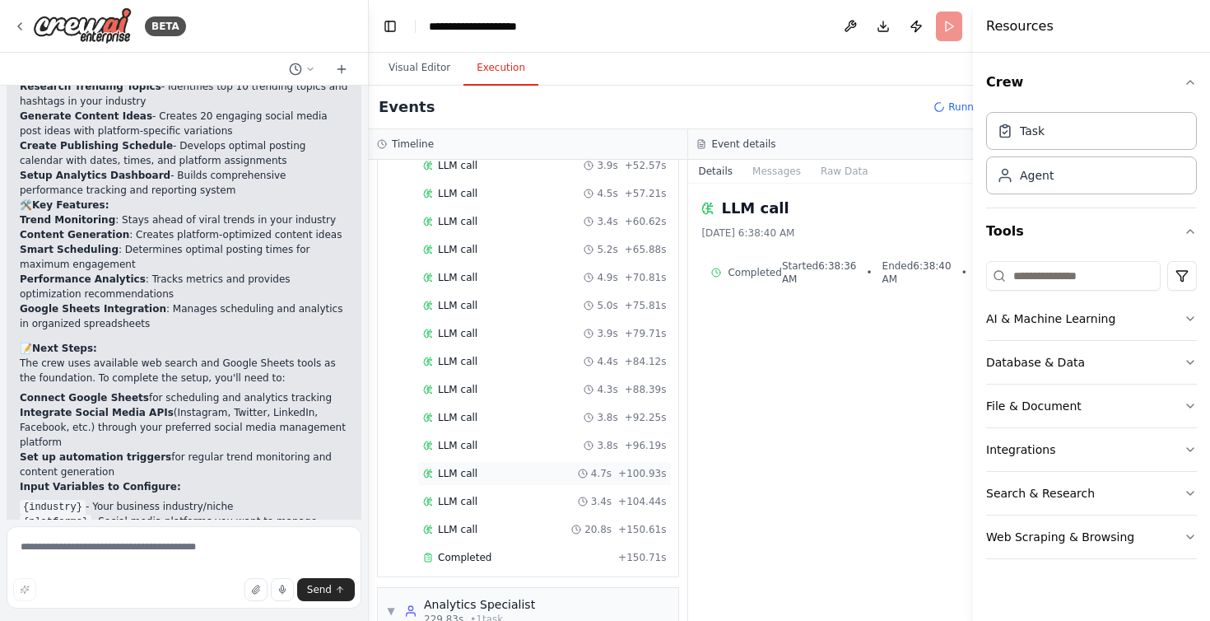
scroll to position [1655, 0]
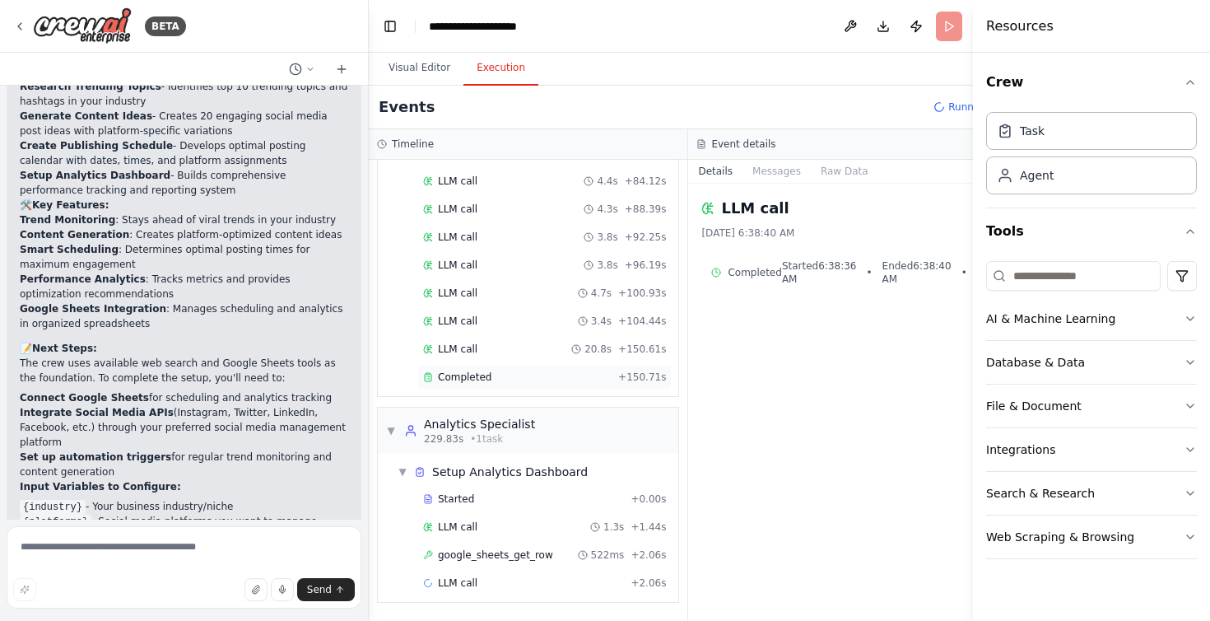
click at [498, 378] on div "Completed" at bounding box center [517, 376] width 189 height 13
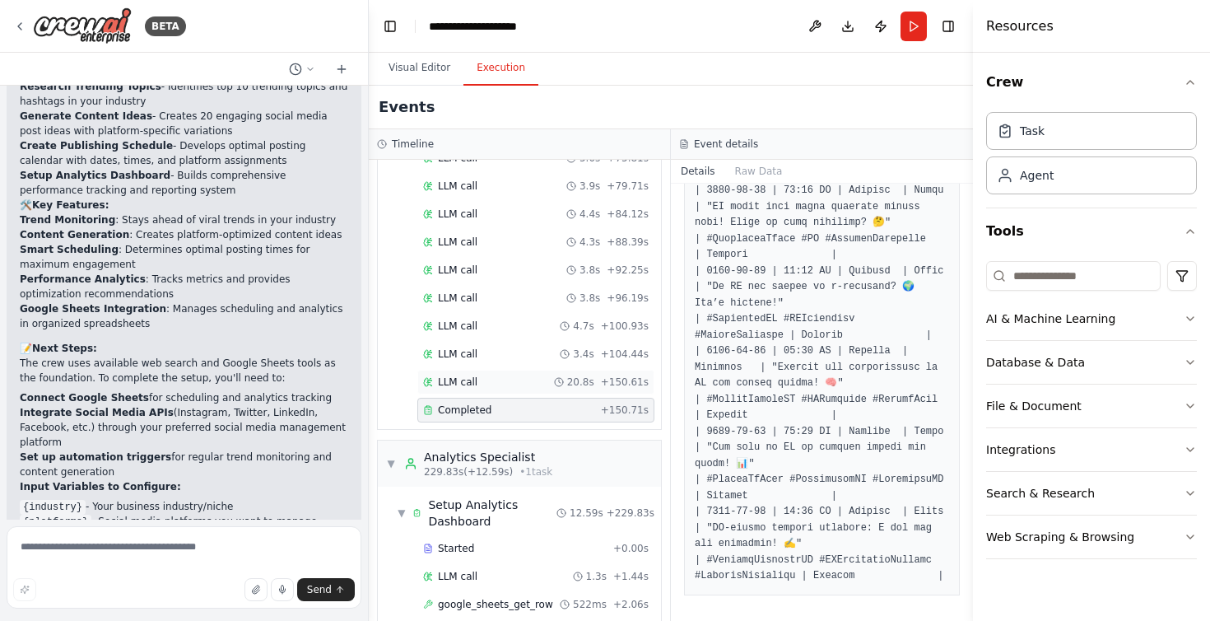
scroll to position [1699, 0]
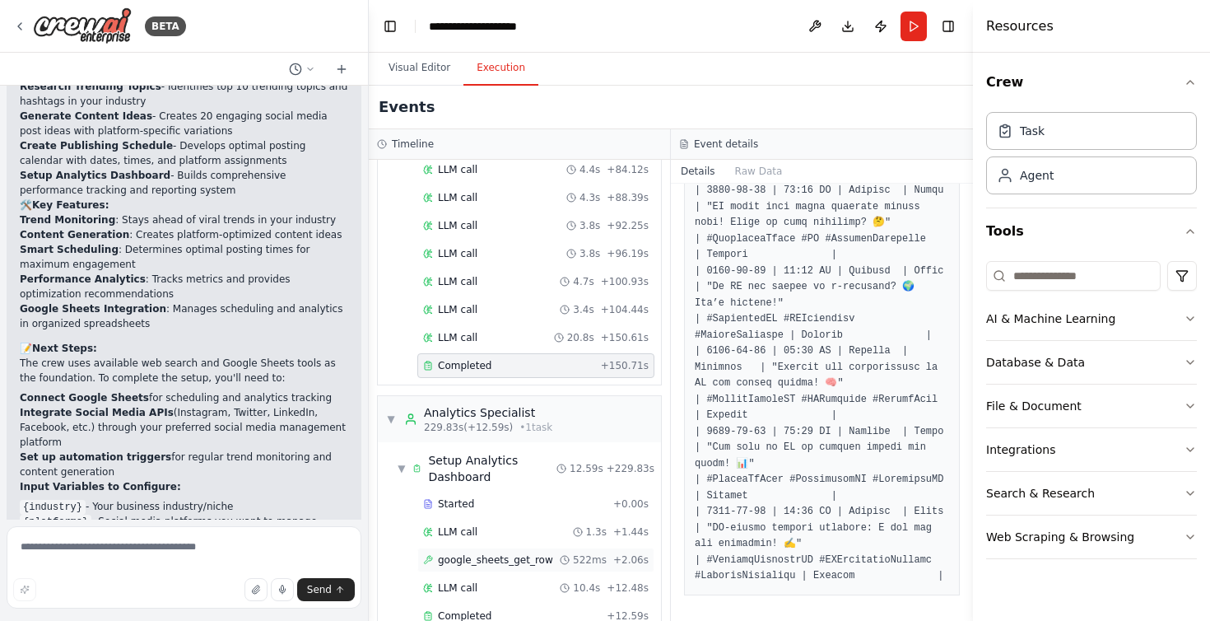
click at [481, 553] on span "google_sheets_get_row" at bounding box center [495, 559] width 115 height 13
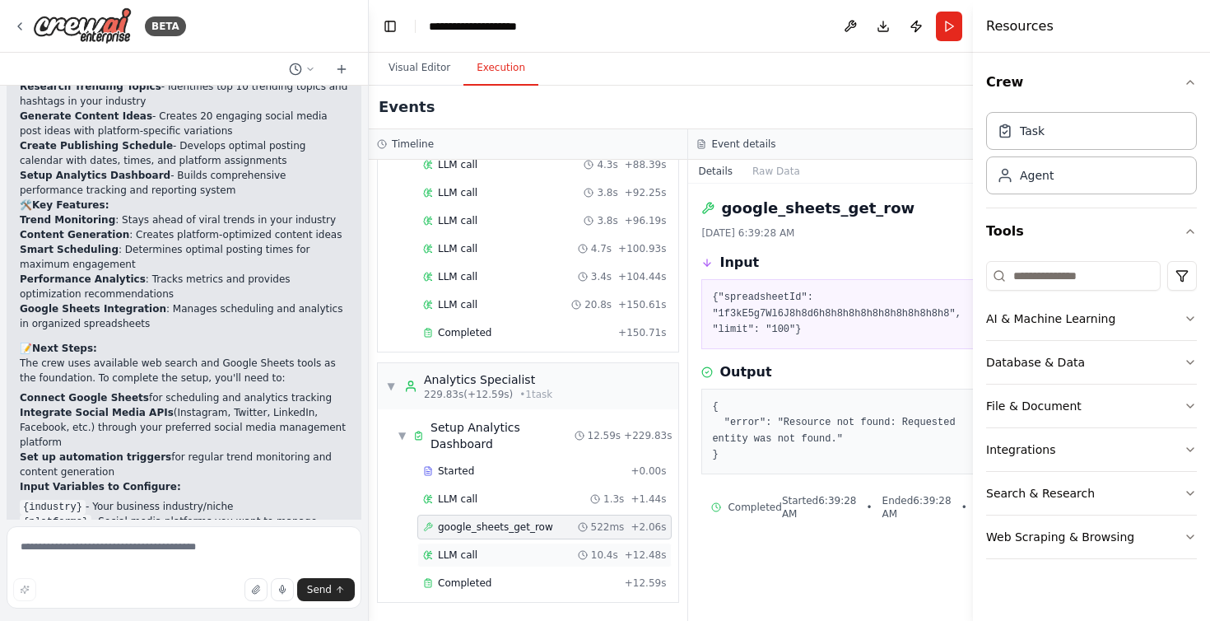
click at [465, 560] on span "LLM call" at bounding box center [458, 554] width 40 height 13
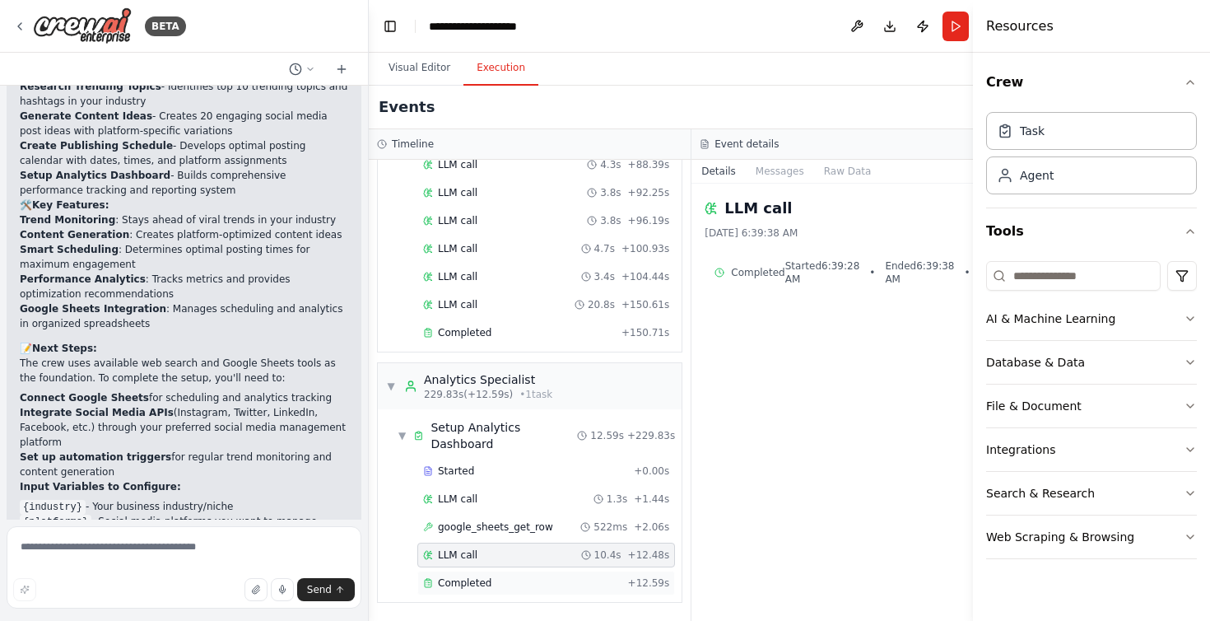
click at [465, 580] on span "Completed" at bounding box center [465, 582] width 54 height 13
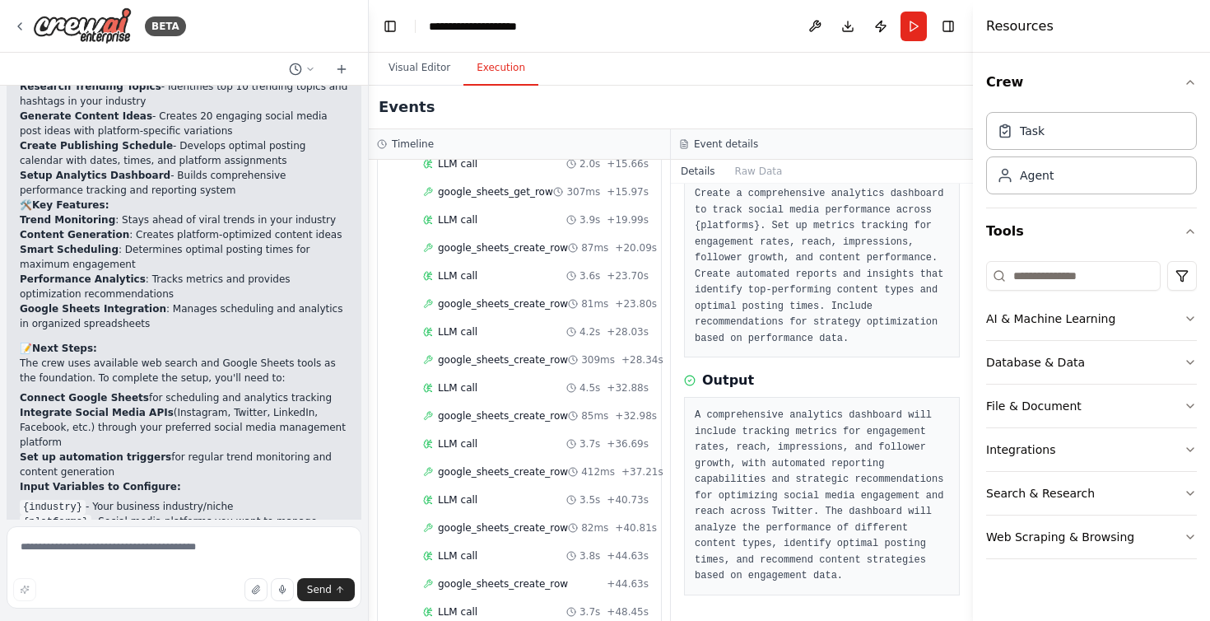
scroll to position [803, 0]
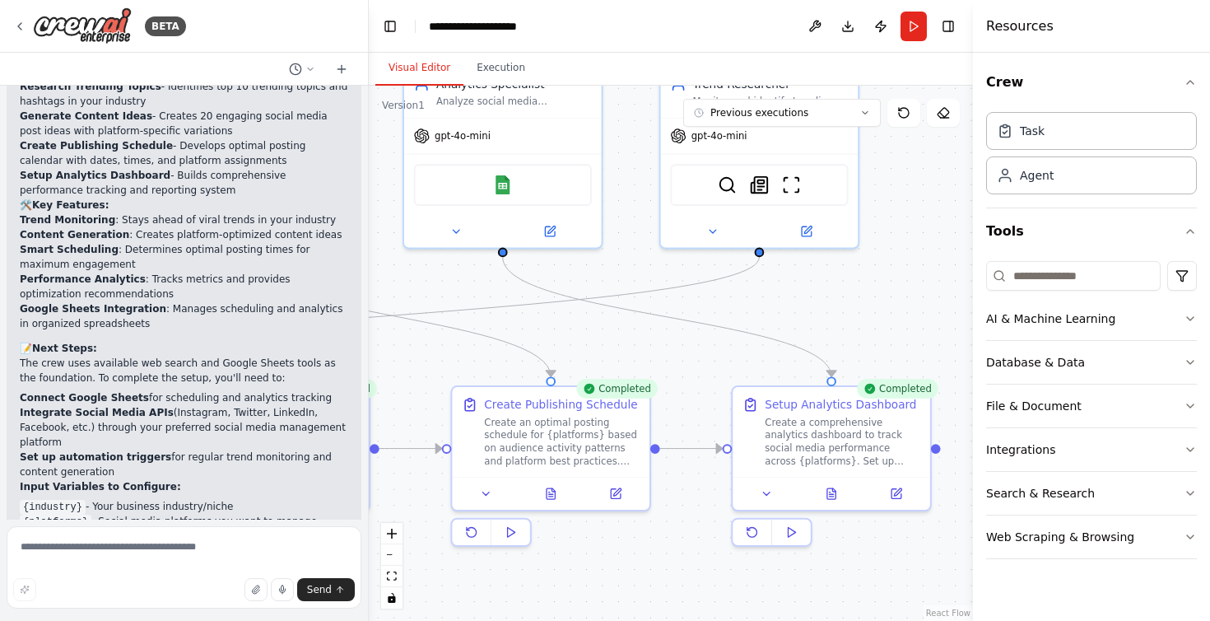
click at [415, 68] on button "Visual Editor" at bounding box center [419, 68] width 88 height 35
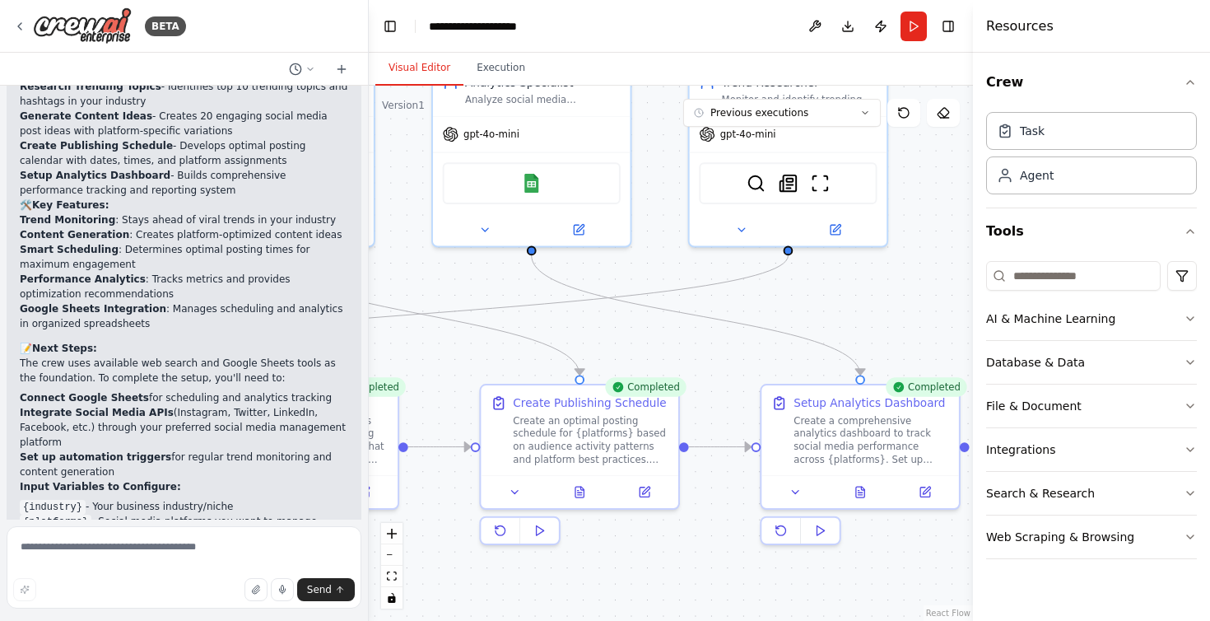
drag, startPoint x: 682, startPoint y: 349, endPoint x: 781, endPoint y: 343, distance: 99.8
click at [781, 343] on div ".deletable-edge-delete-btn { width: 20px; height: 20px; border: 0px solid #ffff…" at bounding box center [671, 353] width 604 height 535
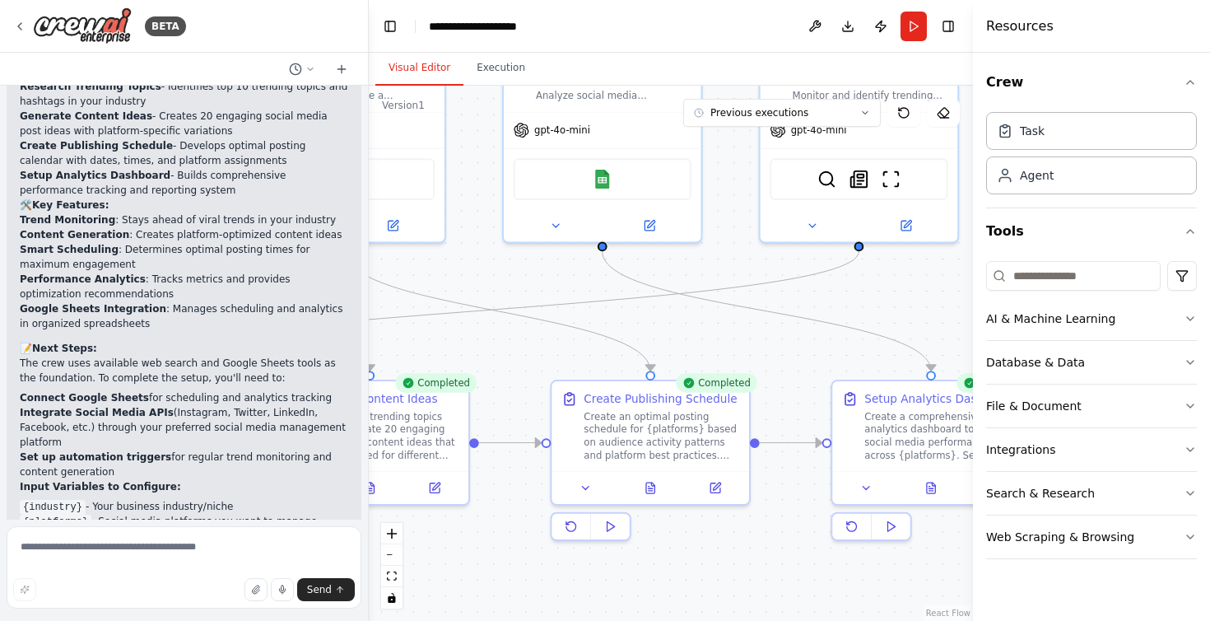
scroll to position [1773, 0]
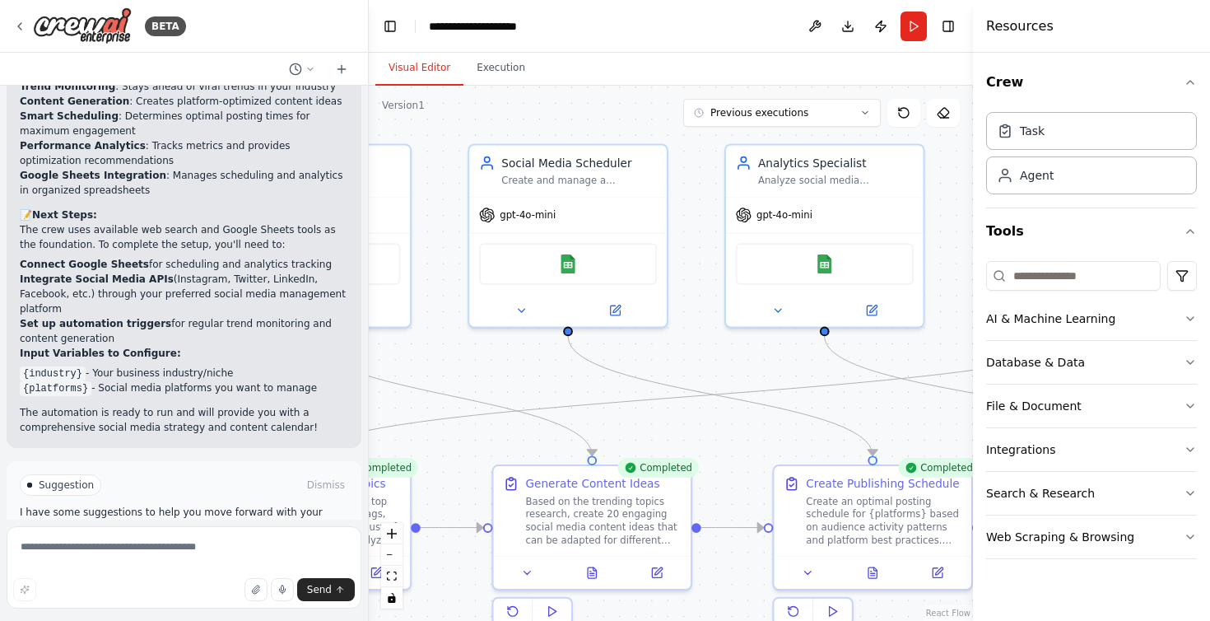
drag, startPoint x: 525, startPoint y: 347, endPoint x: 748, endPoint y: 431, distance: 237.9
click at [748, 431] on div ".deletable-edge-delete-btn { width: 20px; height: 20px; border: 0px solid #ffff…" at bounding box center [671, 353] width 604 height 535
click at [944, 571] on button at bounding box center [937, 569] width 55 height 19
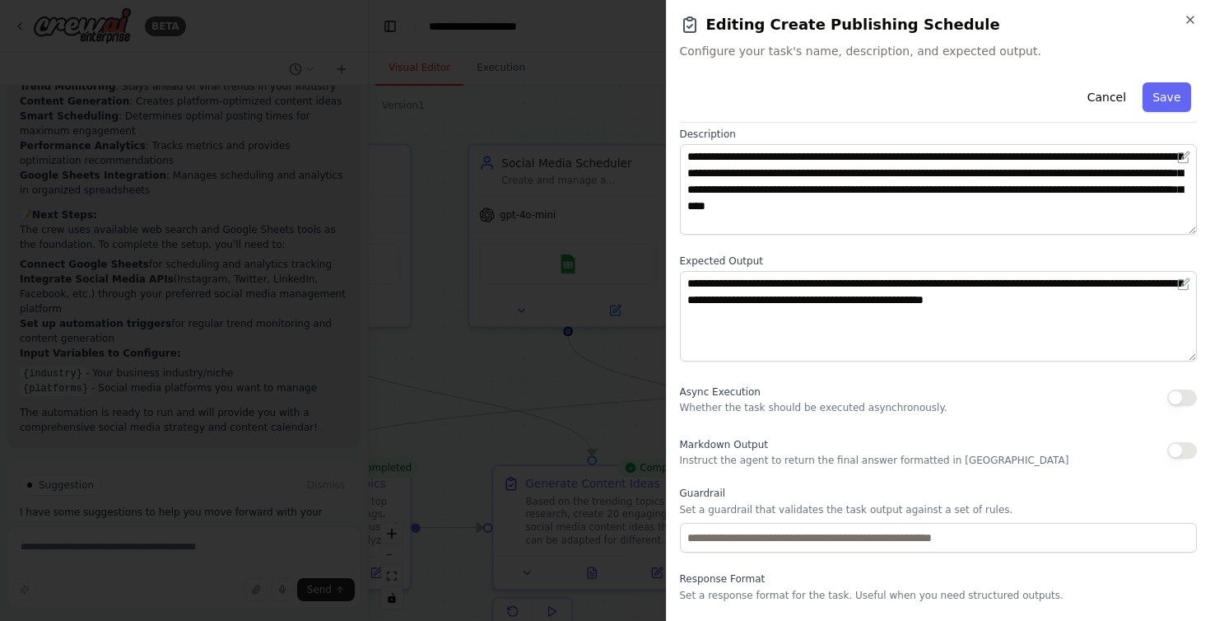
scroll to position [0, 0]
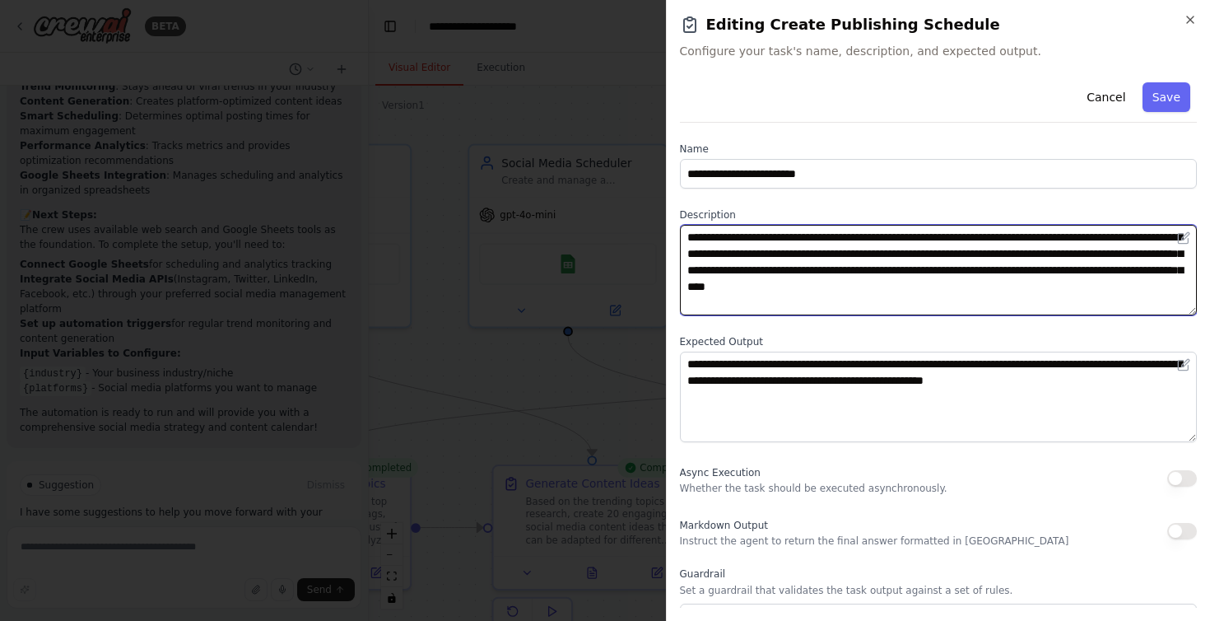
click at [1172, 289] on textarea "**********" at bounding box center [939, 270] width 518 height 91
type textarea "**********"
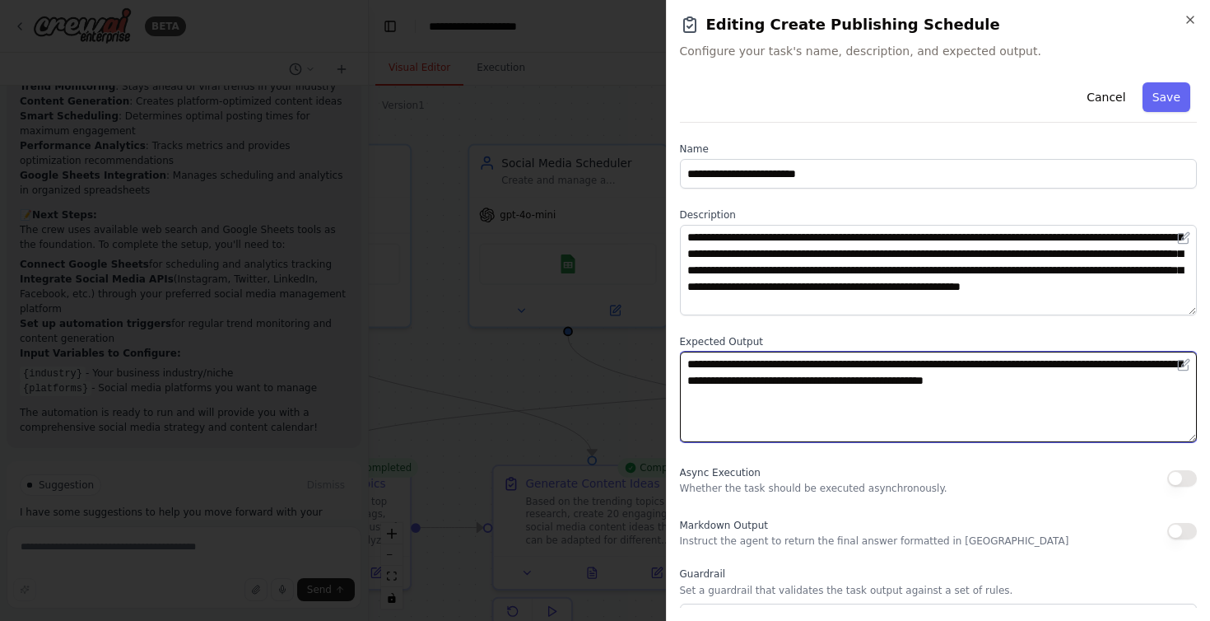
click at [1177, 402] on textarea "**********" at bounding box center [939, 397] width 518 height 91
type textarea "**********"
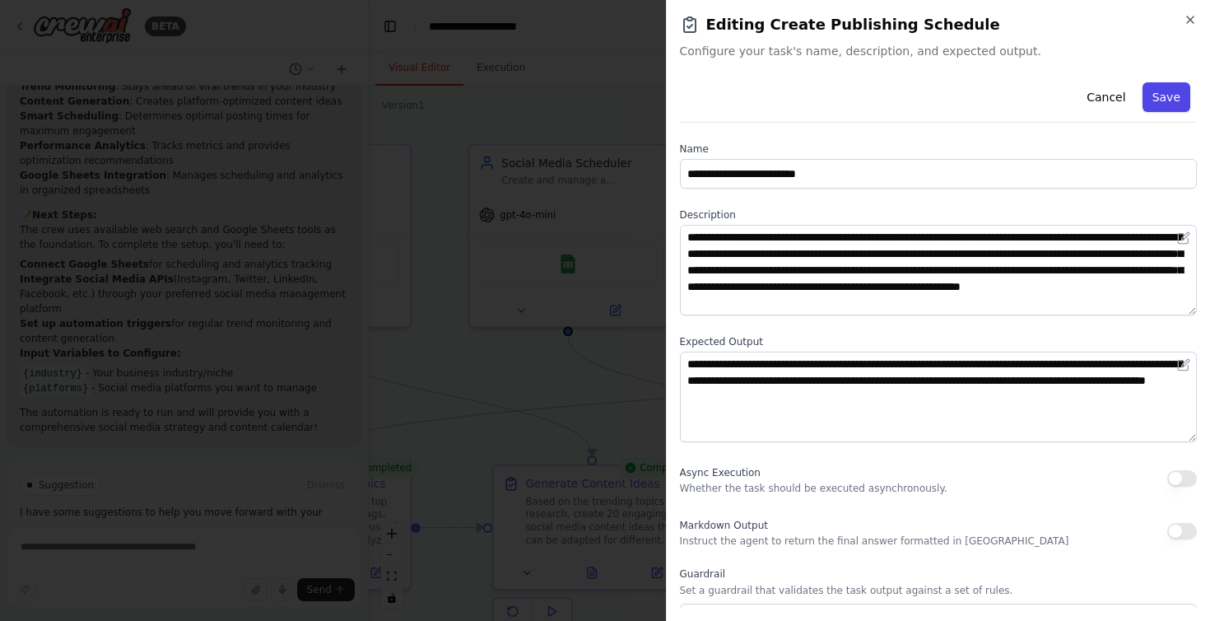
click at [1170, 99] on button "Save" at bounding box center [1167, 97] width 48 height 30
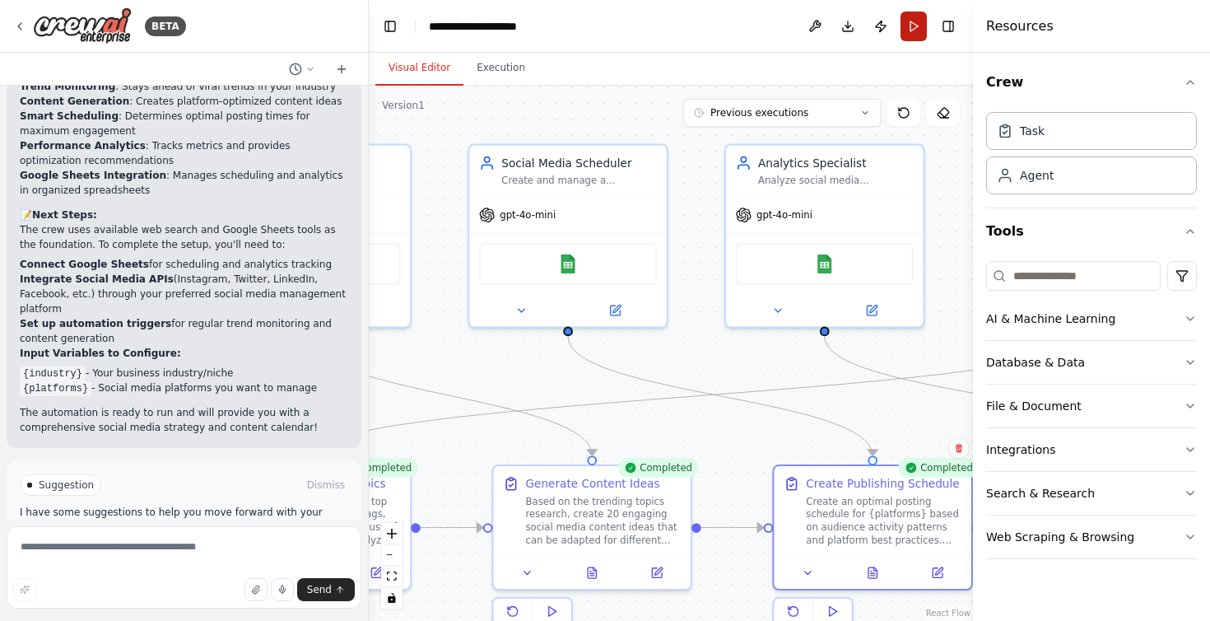
click at [916, 21] on button "Run" at bounding box center [914, 27] width 26 height 30
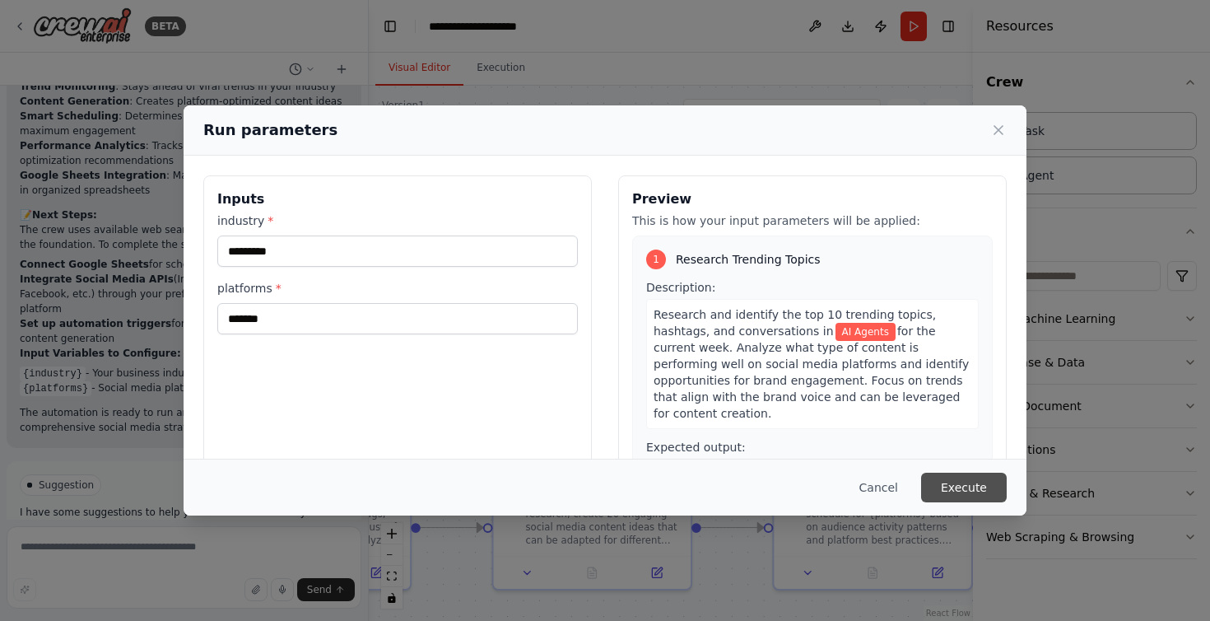
click at [973, 492] on button "Execute" at bounding box center [964, 488] width 86 height 30
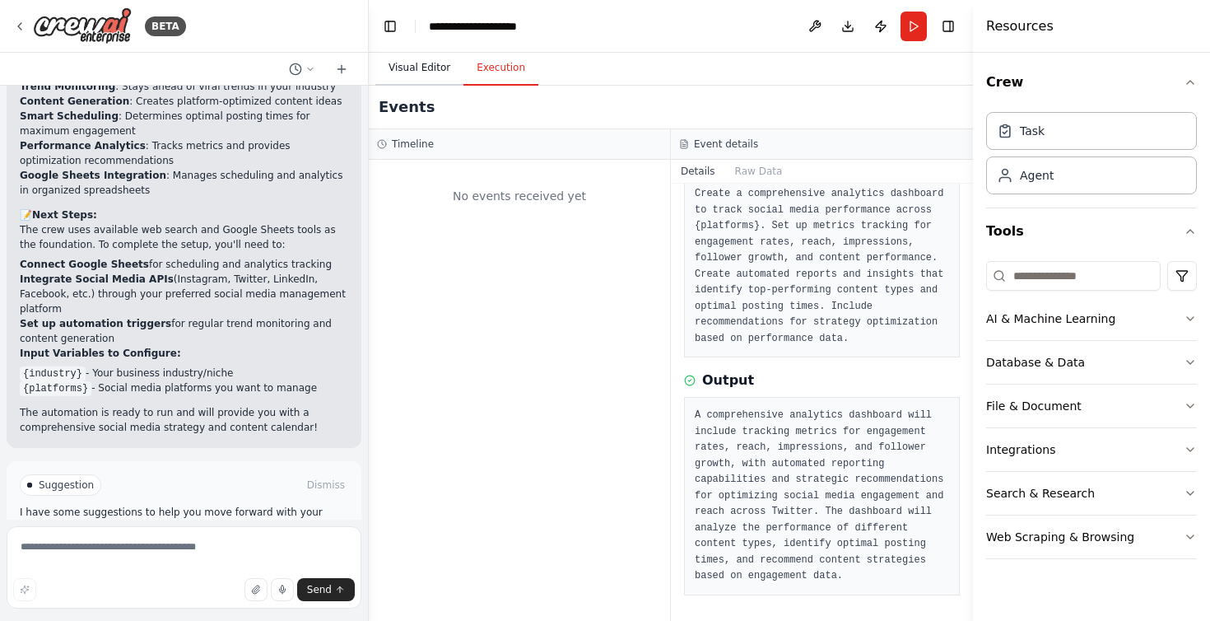
click at [416, 72] on button "Visual Editor" at bounding box center [419, 68] width 88 height 35
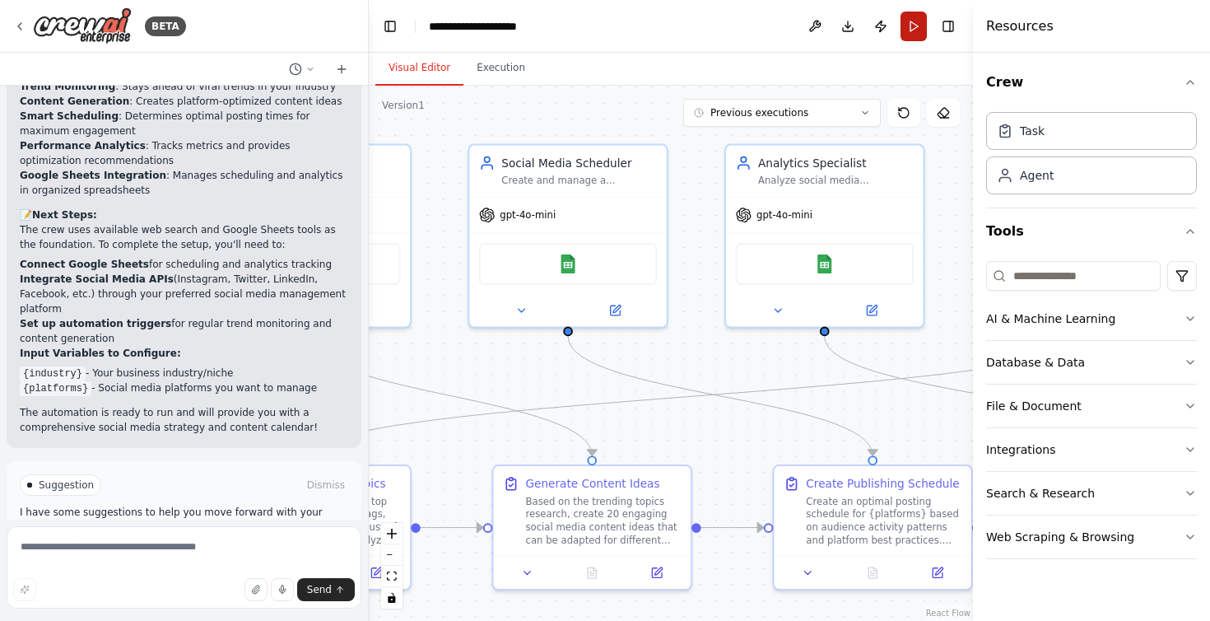
click at [916, 24] on button "Run" at bounding box center [914, 27] width 26 height 30
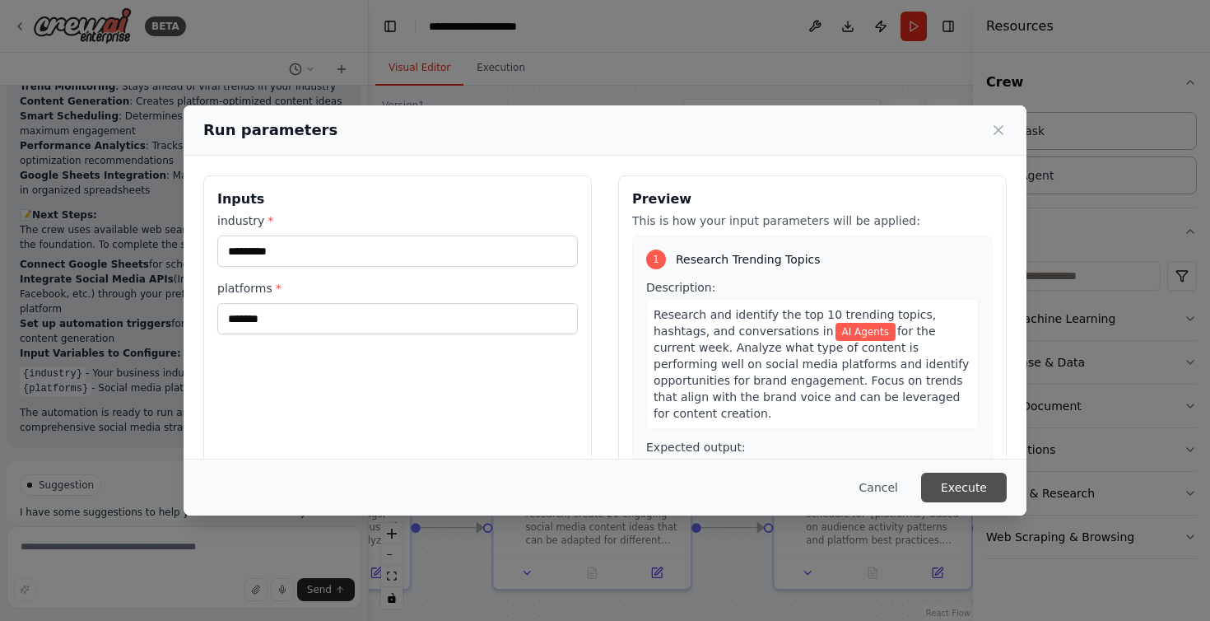
click at [972, 490] on button "Execute" at bounding box center [964, 488] width 86 height 30
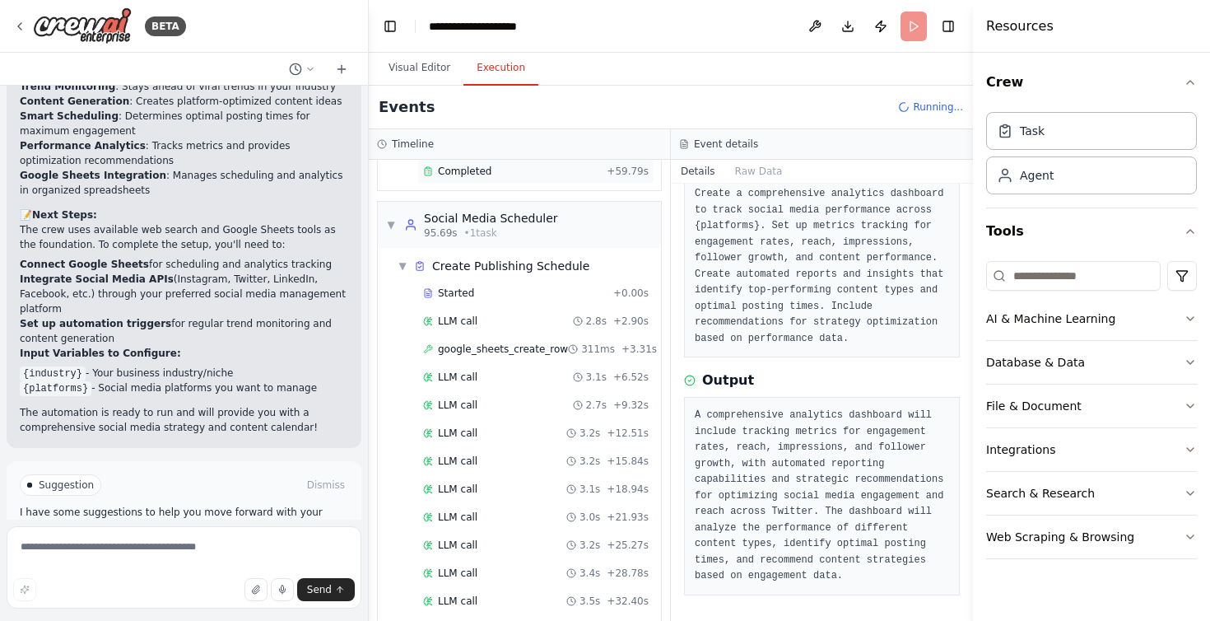
scroll to position [929, 0]
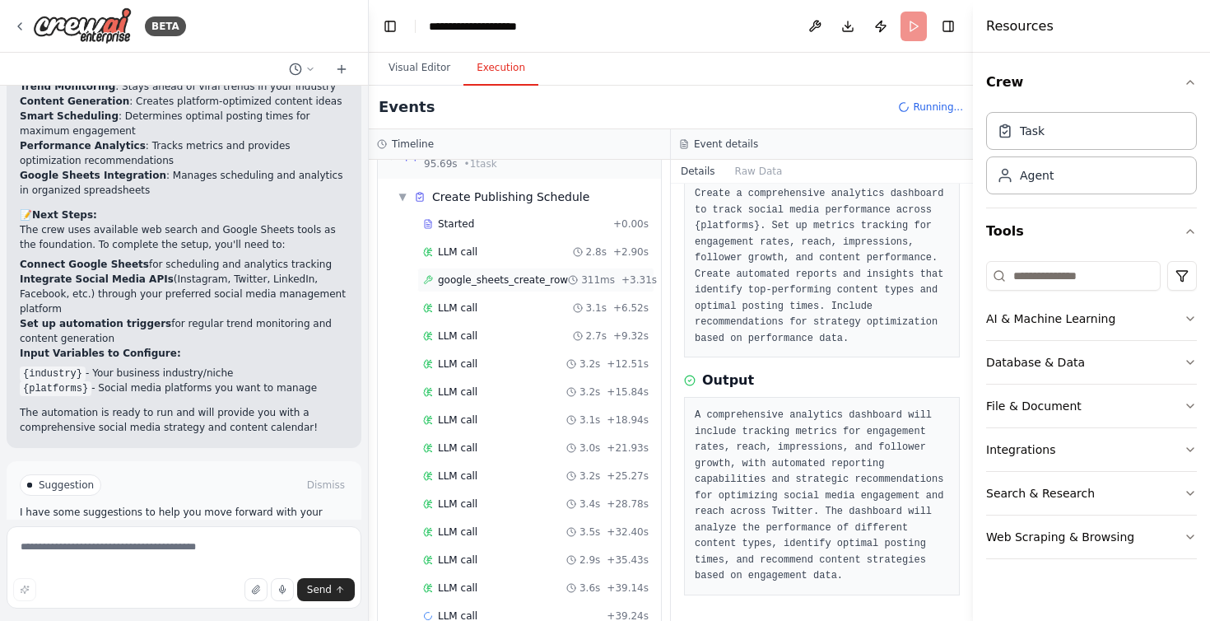
click at [521, 273] on span "google_sheets_create_row" at bounding box center [503, 279] width 130 height 13
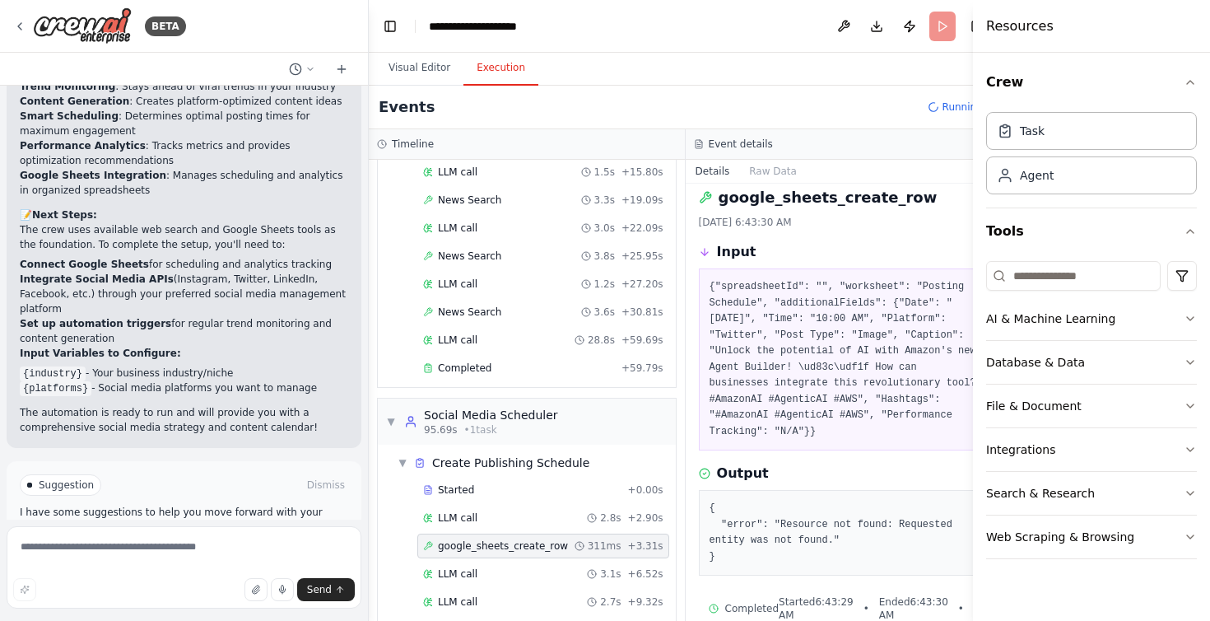
scroll to position [633, 0]
click at [502, 361] on div "Completed" at bounding box center [519, 364] width 192 height 13
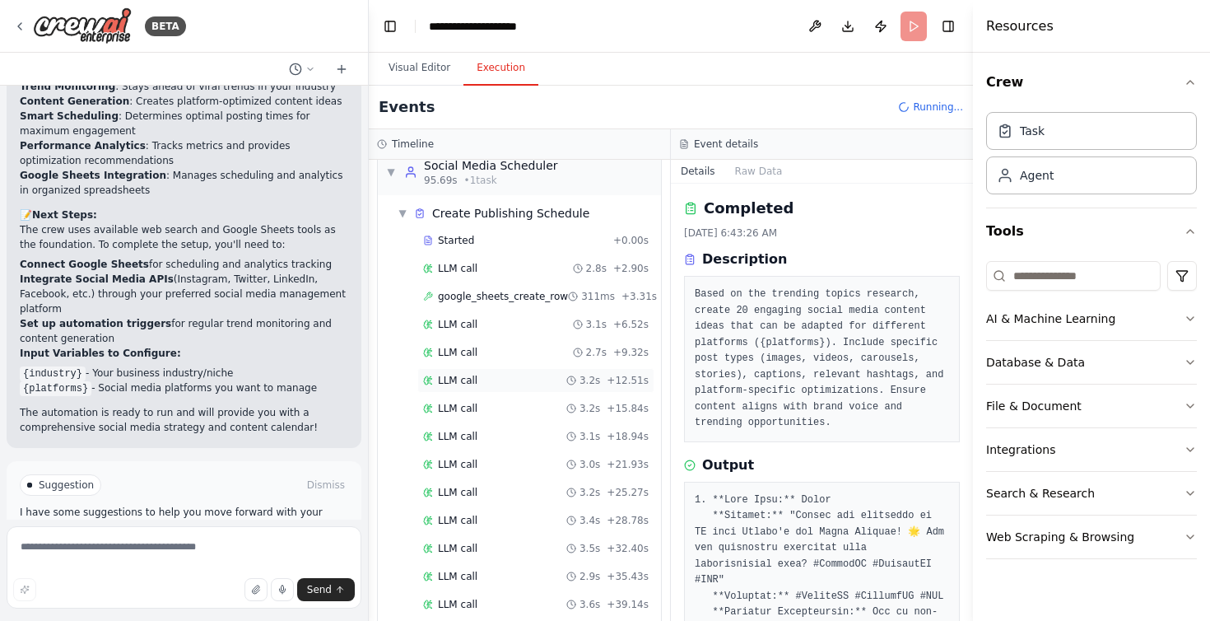
scroll to position [917, 0]
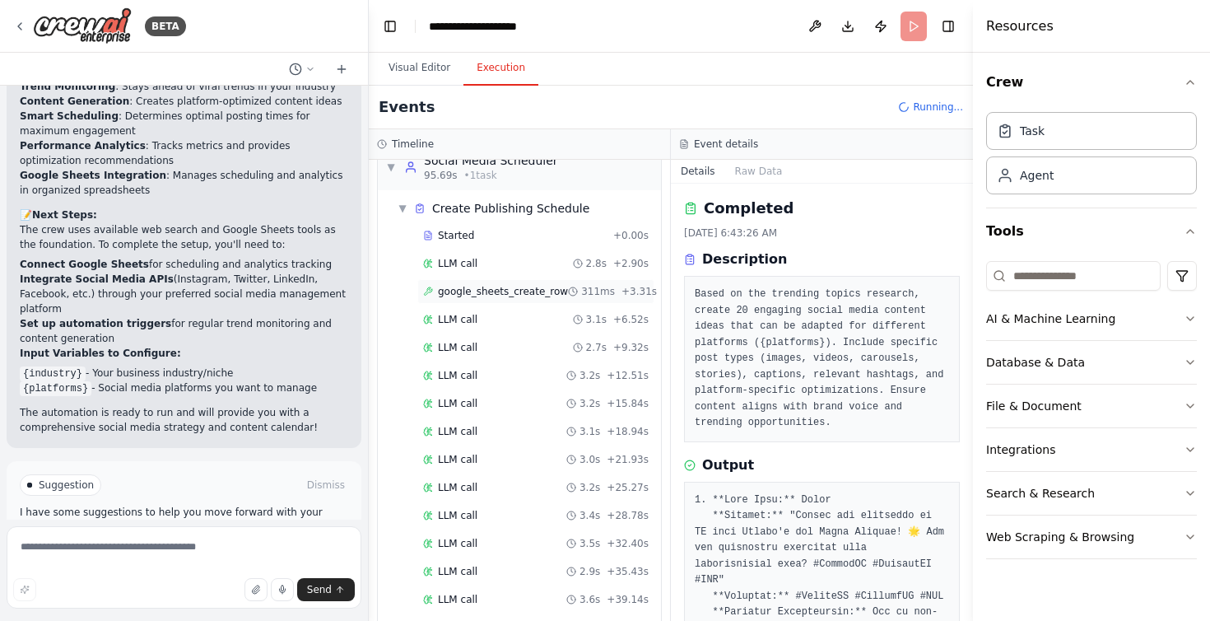
click at [541, 285] on span "google_sheets_create_row" at bounding box center [503, 291] width 130 height 13
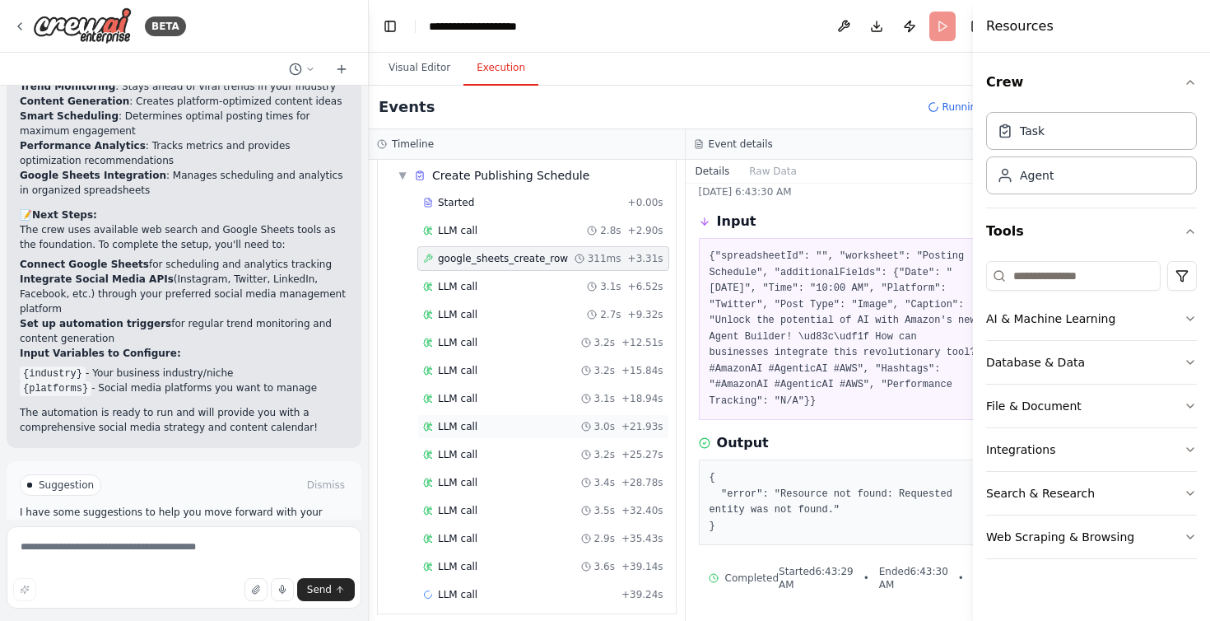
scroll to position [929, 0]
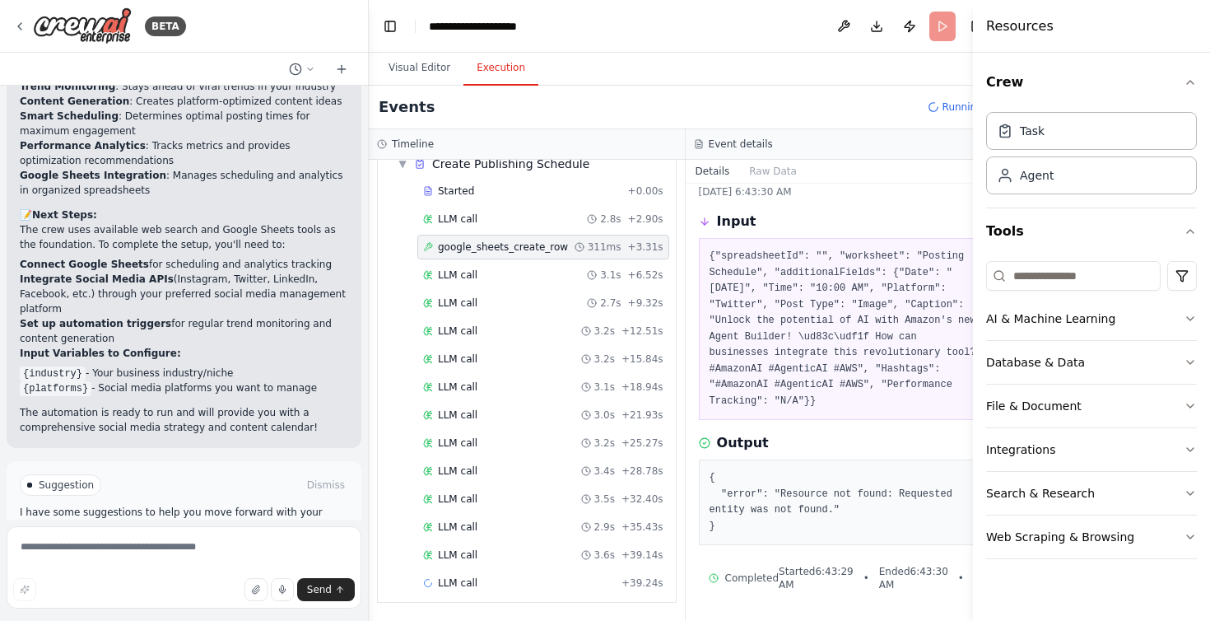
click at [193, 548] on span "Improve automation" at bounding box center [191, 554] width 100 height 13
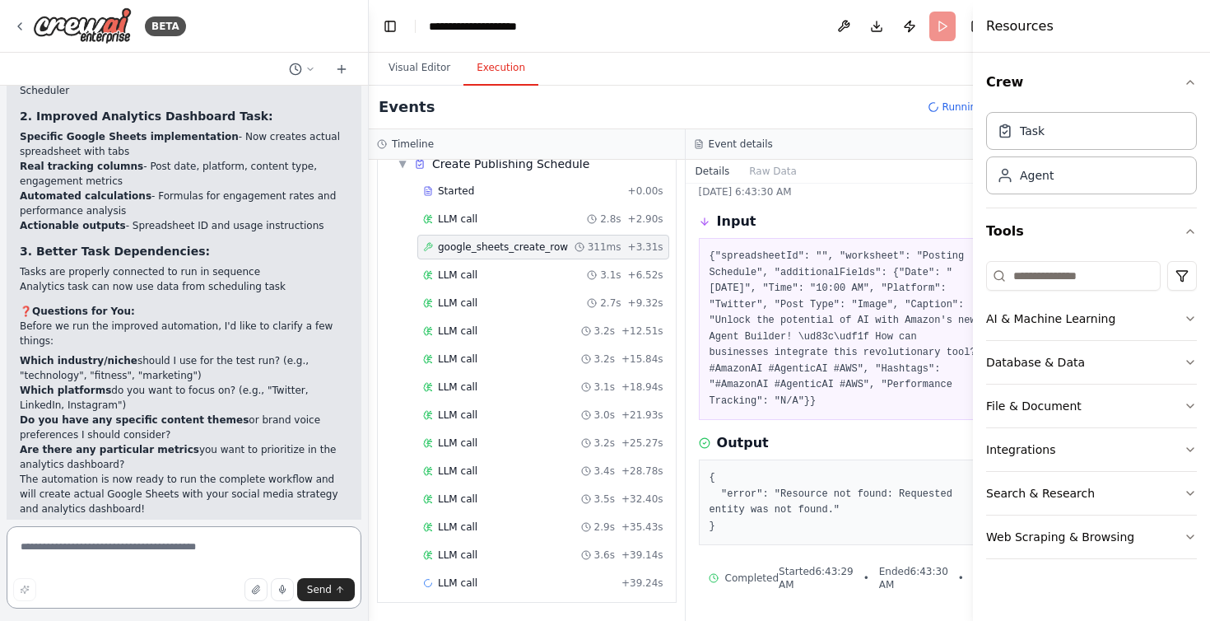
scroll to position [3166, 0]
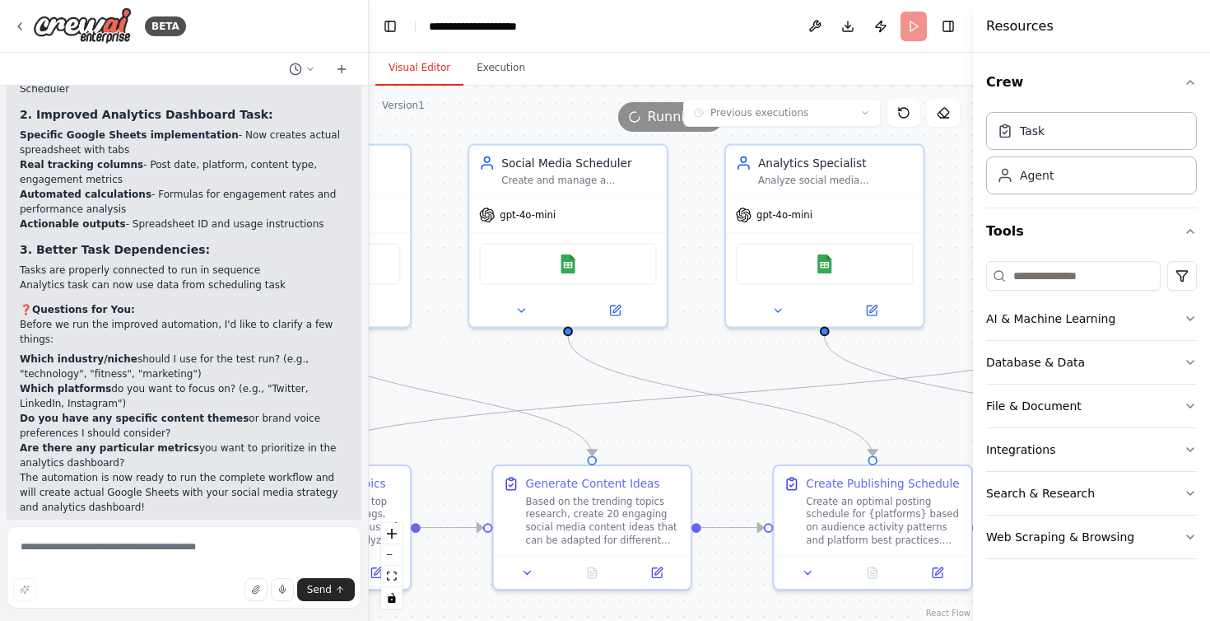
click at [419, 63] on button "Visual Editor" at bounding box center [419, 68] width 88 height 35
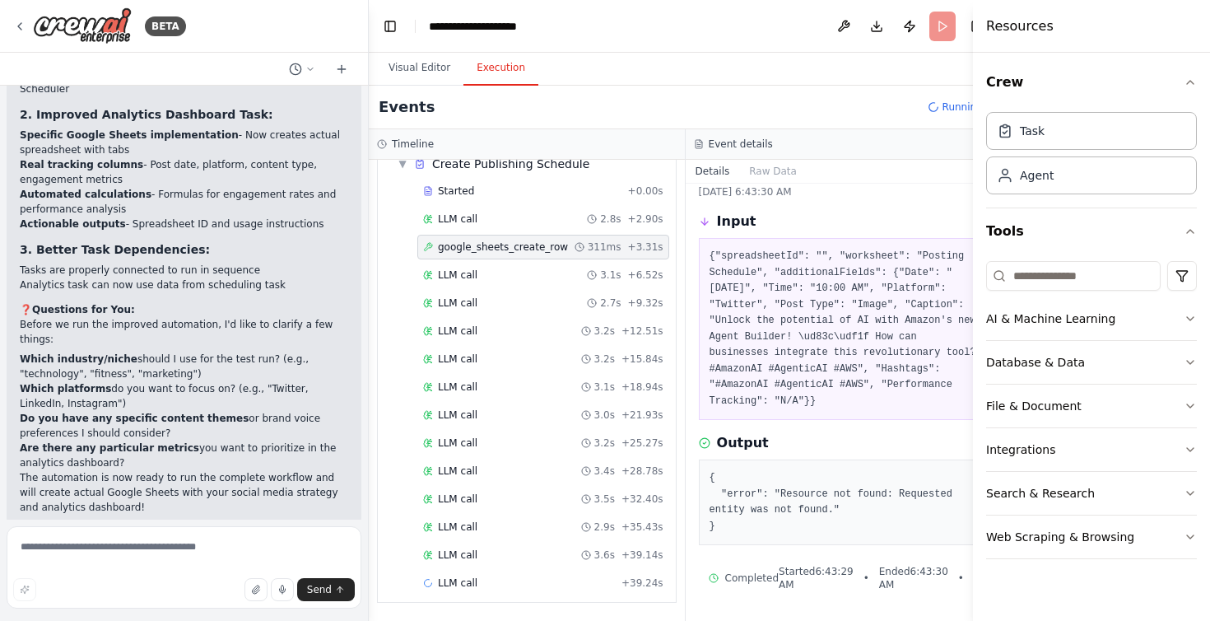
click at [512, 77] on button "Execution" at bounding box center [501, 68] width 75 height 35
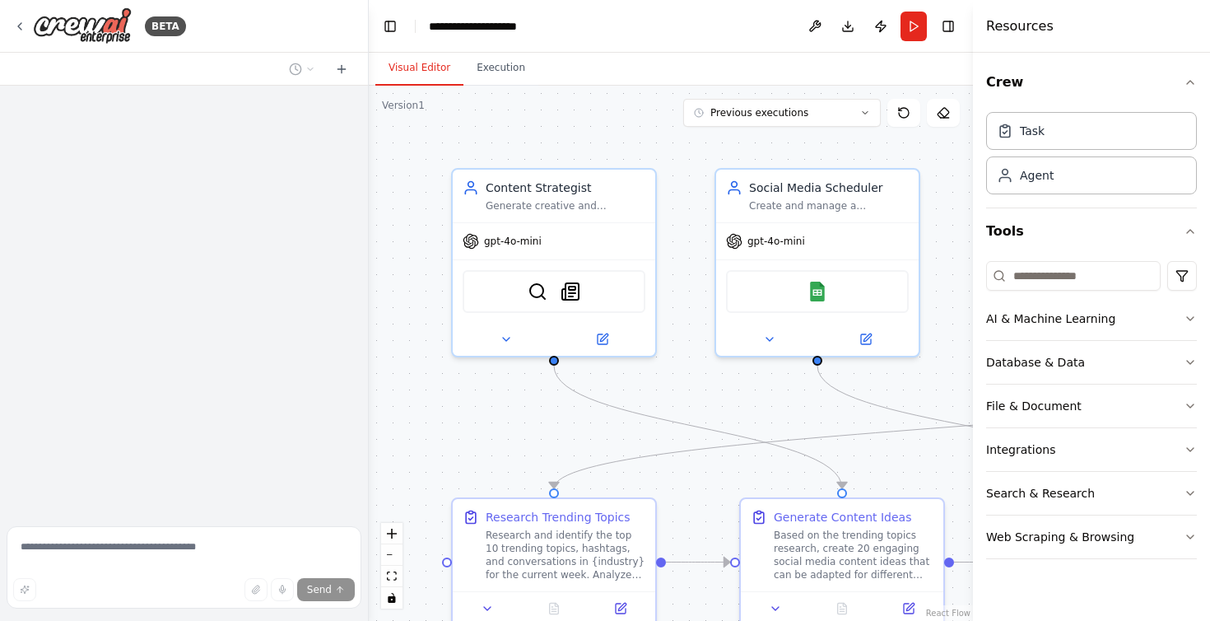
scroll to position [2085, 0]
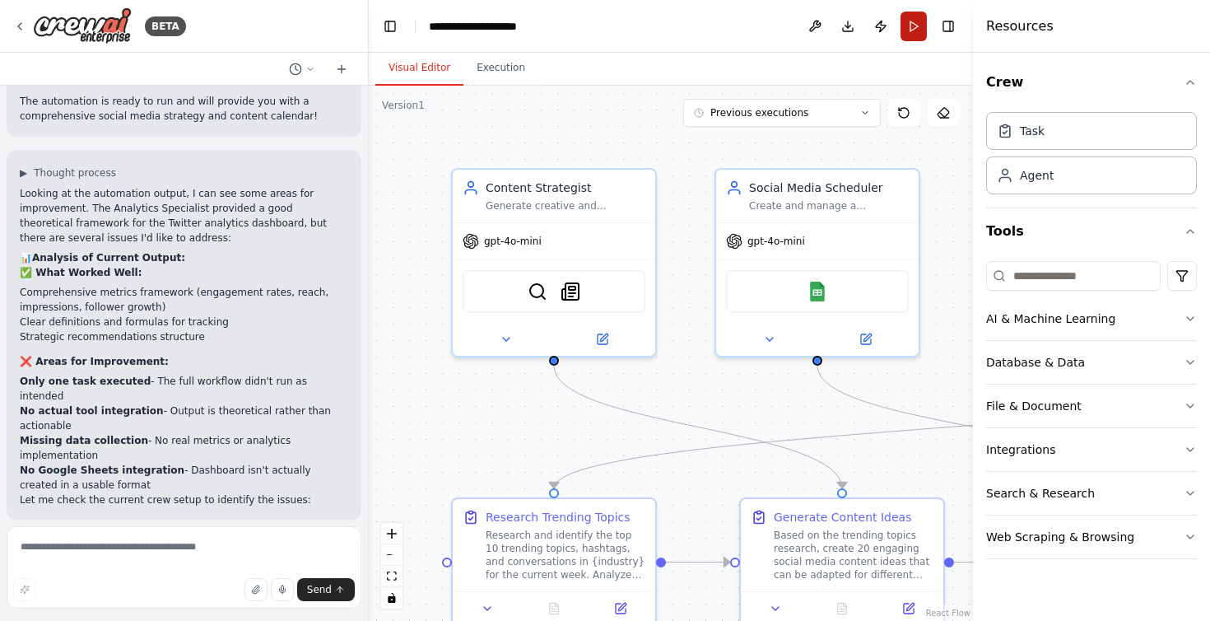
click at [913, 32] on button "Run" at bounding box center [914, 27] width 26 height 30
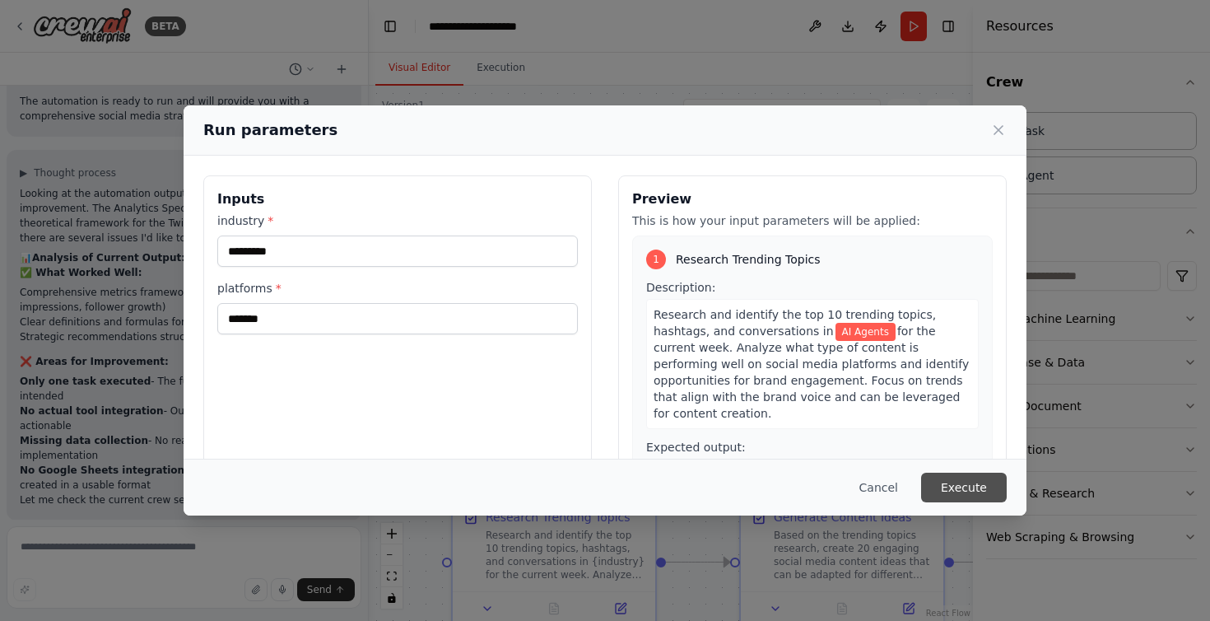
click at [967, 497] on button "Execute" at bounding box center [964, 488] width 86 height 30
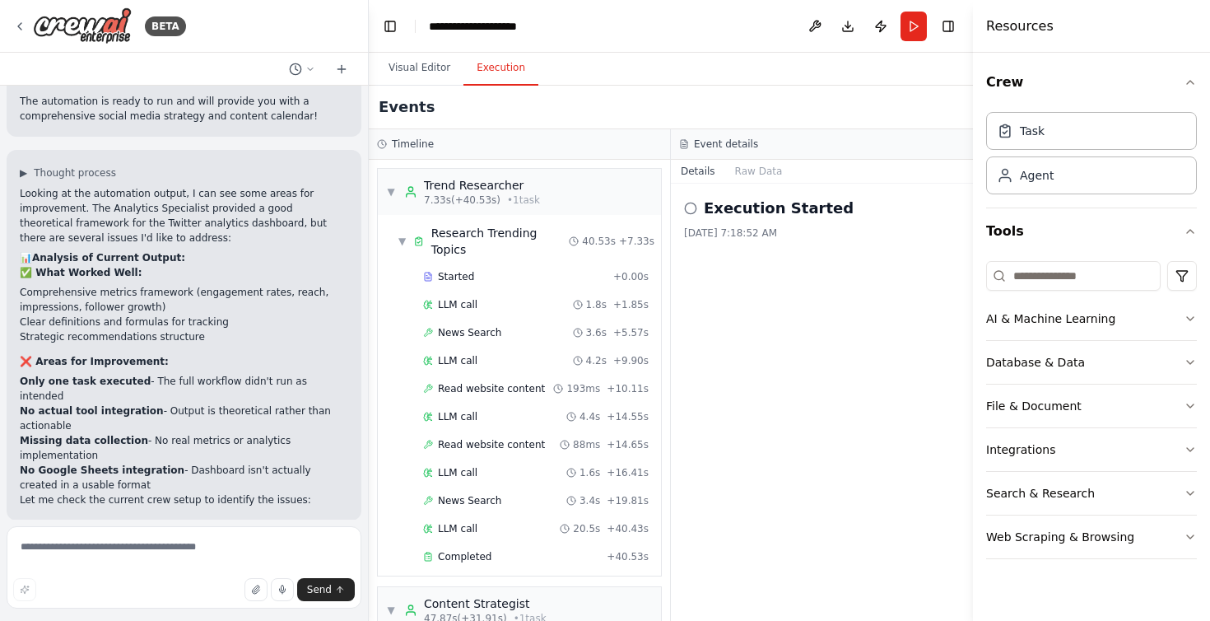
scroll to position [1419, 0]
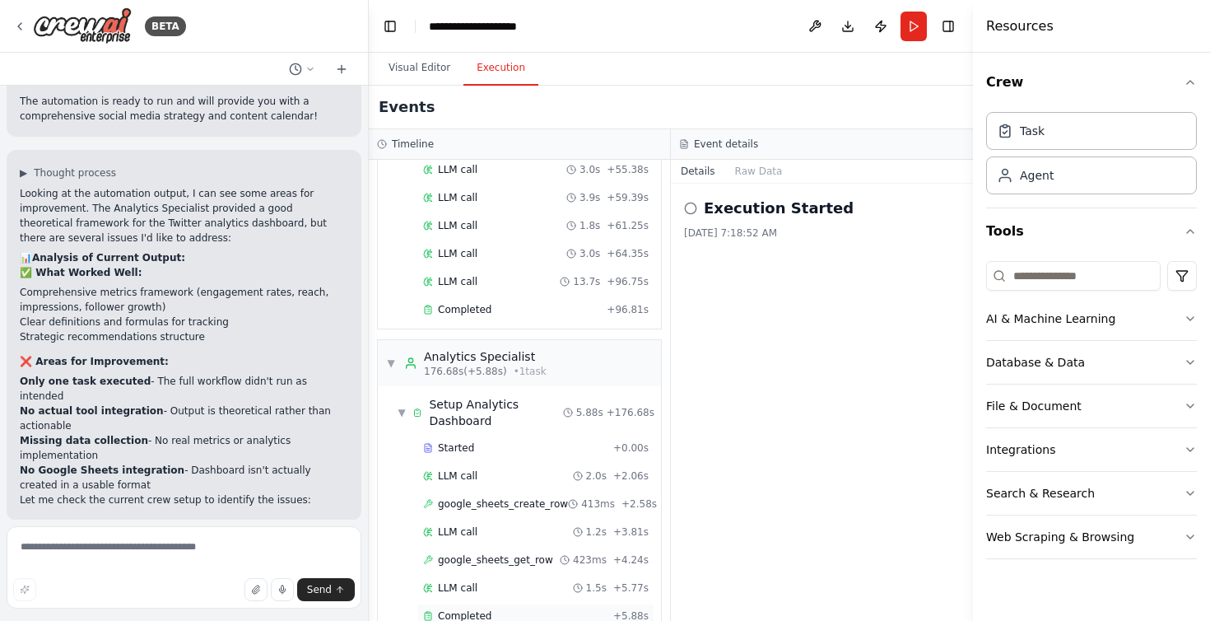
click at [506, 609] on div "Completed" at bounding box center [515, 615] width 184 height 13
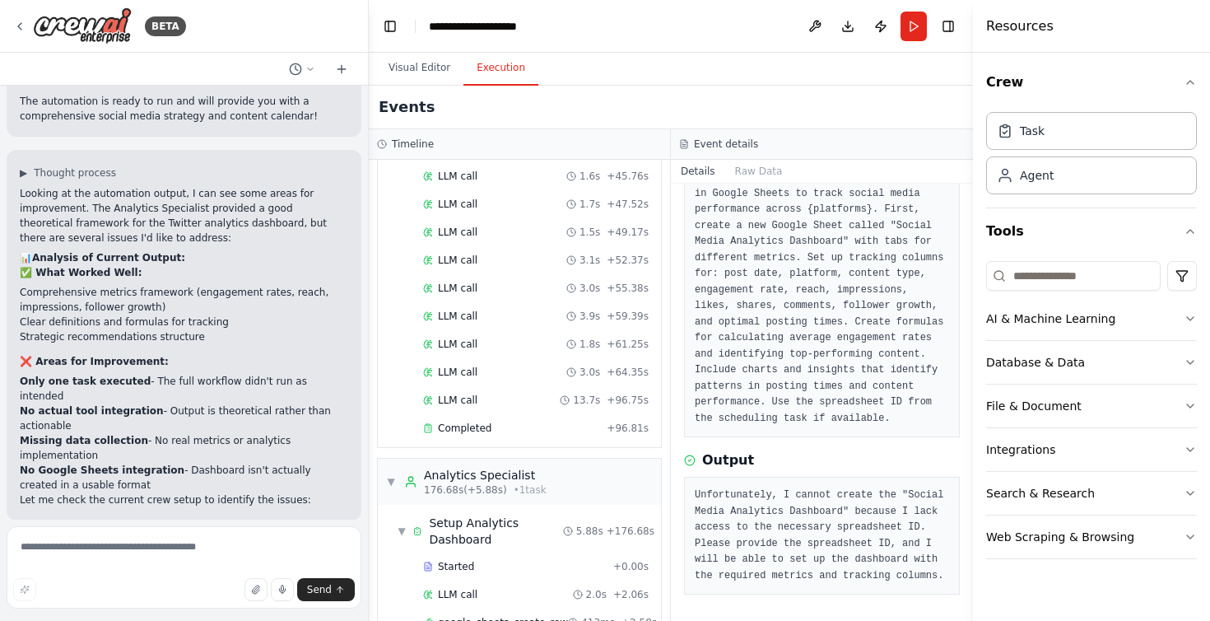
scroll to position [1283, 0]
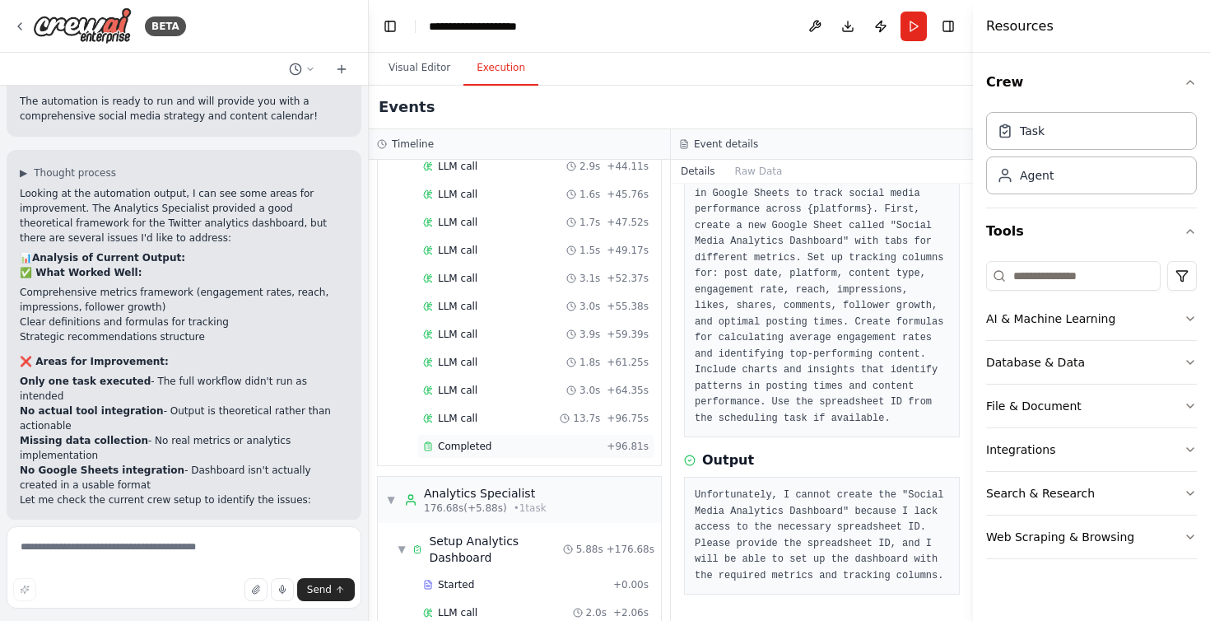
click at [508, 434] on div "Completed + 96.81s" at bounding box center [535, 446] width 237 height 25
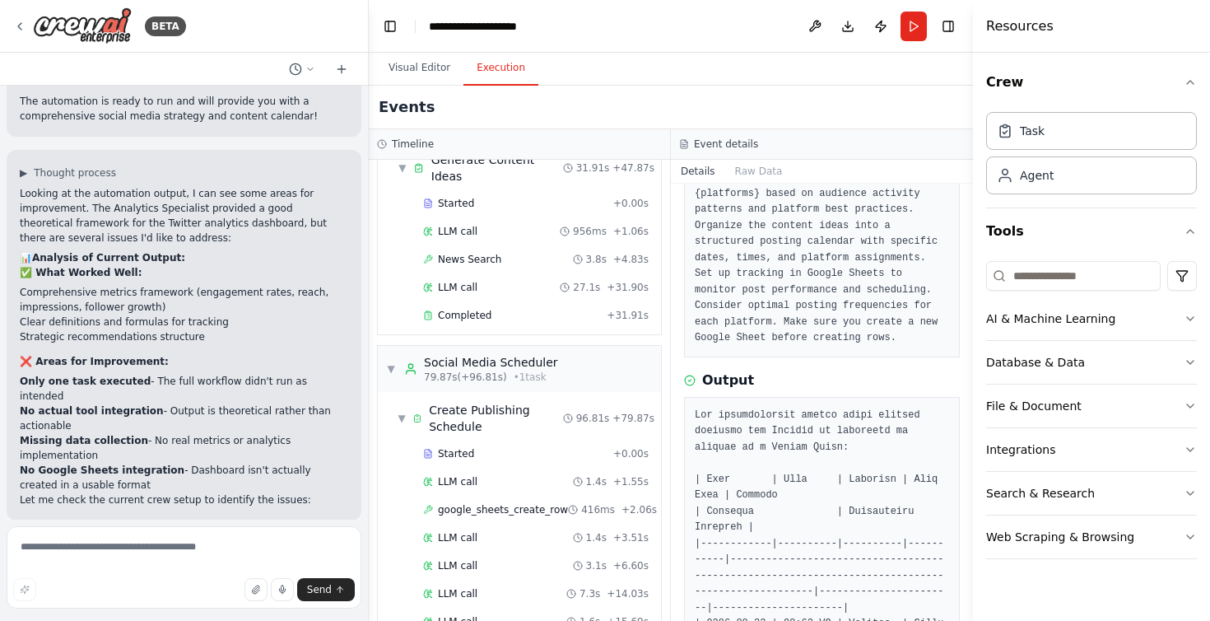
scroll to position [476, 0]
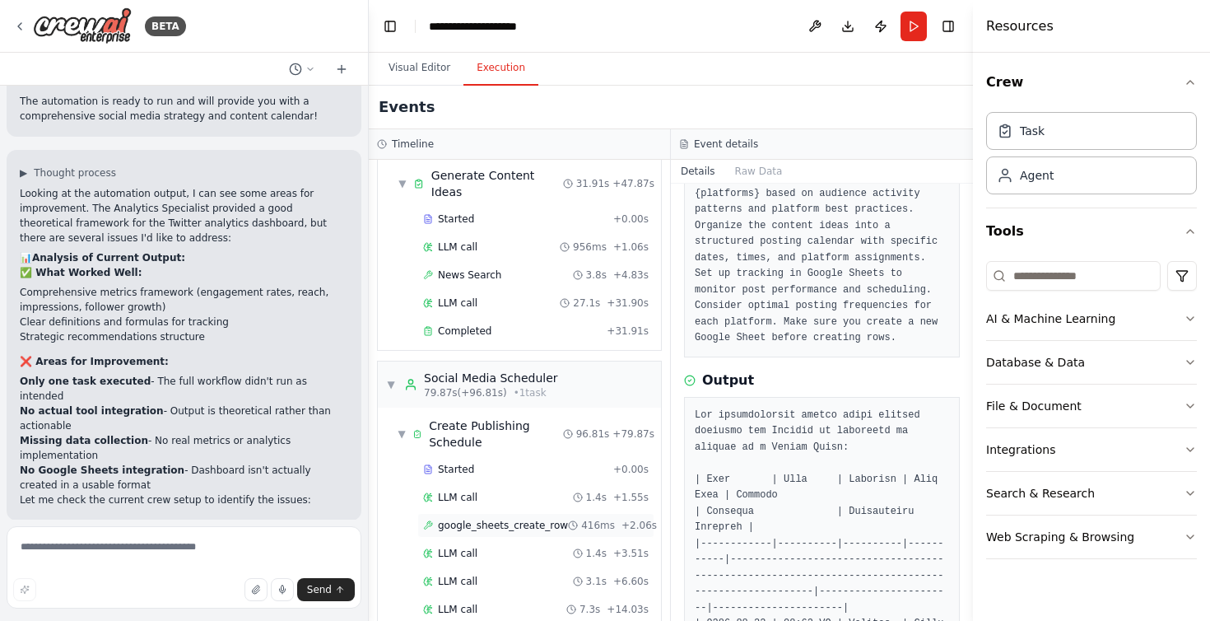
click at [501, 519] on span "google_sheets_create_row" at bounding box center [503, 525] width 130 height 13
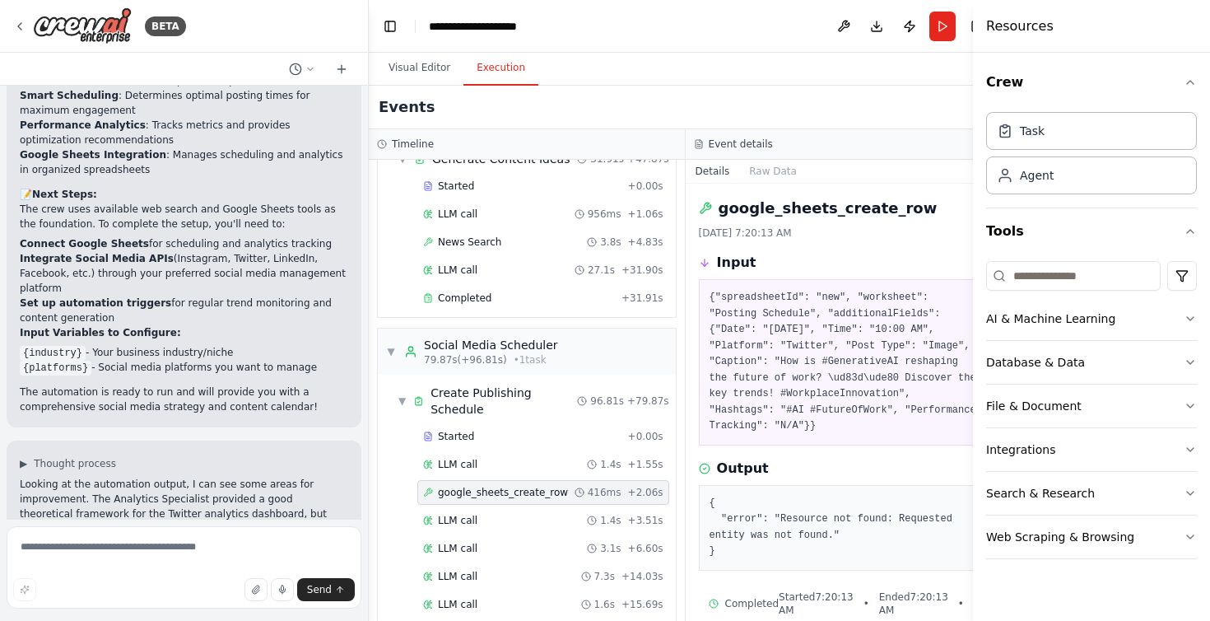
scroll to position [1737, 0]
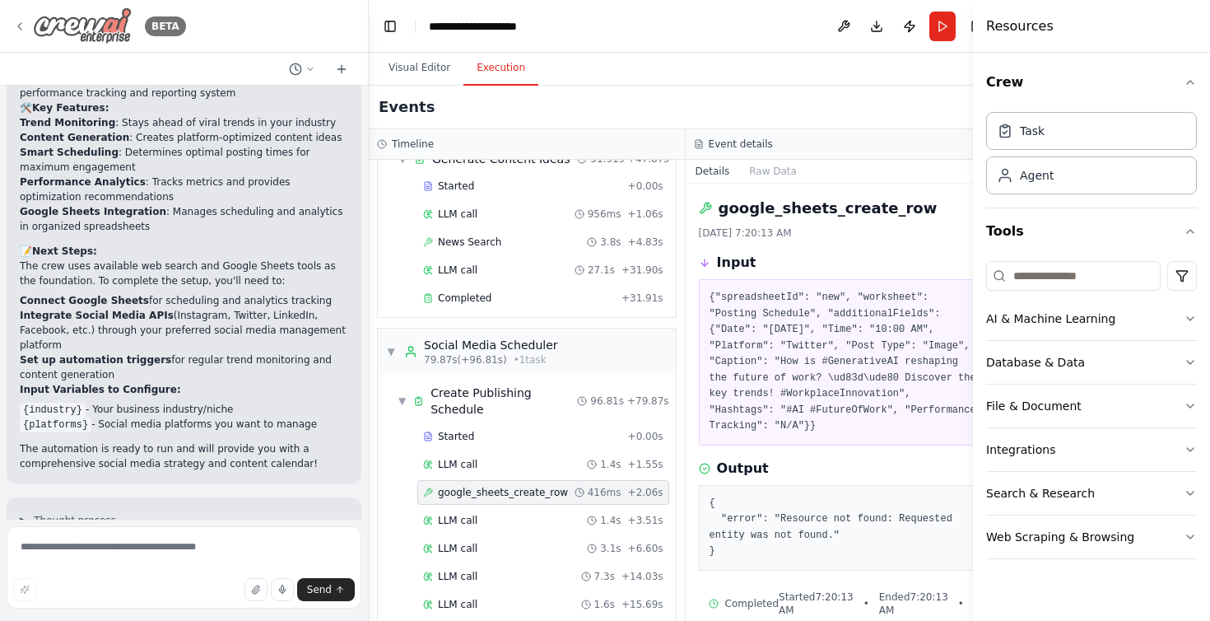
click at [19, 28] on icon at bounding box center [19, 26] width 13 height 13
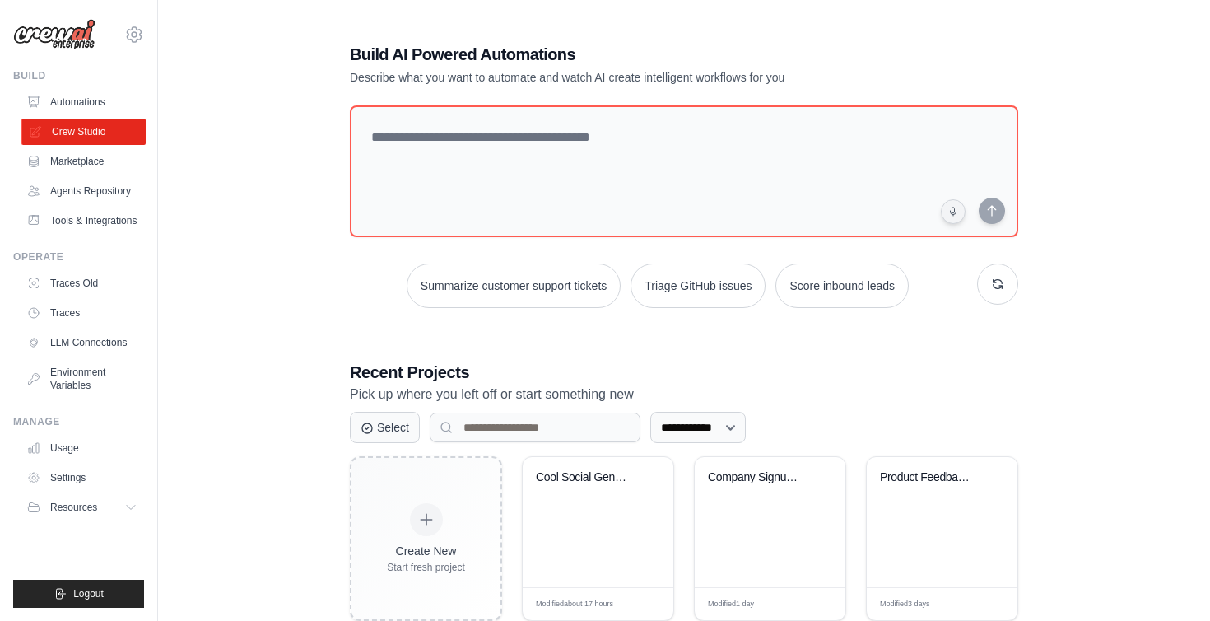
click at [78, 133] on link "Crew Studio" at bounding box center [83, 132] width 124 height 26
click at [88, 101] on link "Automations" at bounding box center [83, 102] width 124 height 26
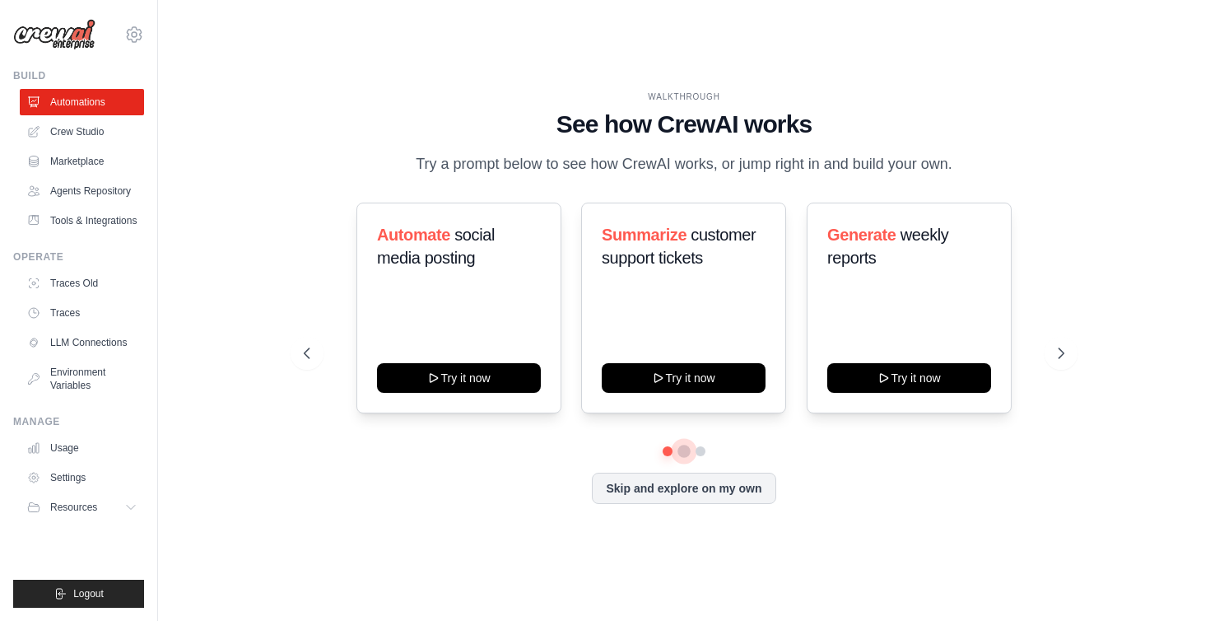
click at [686, 450] on button at bounding box center [684, 451] width 13 height 13
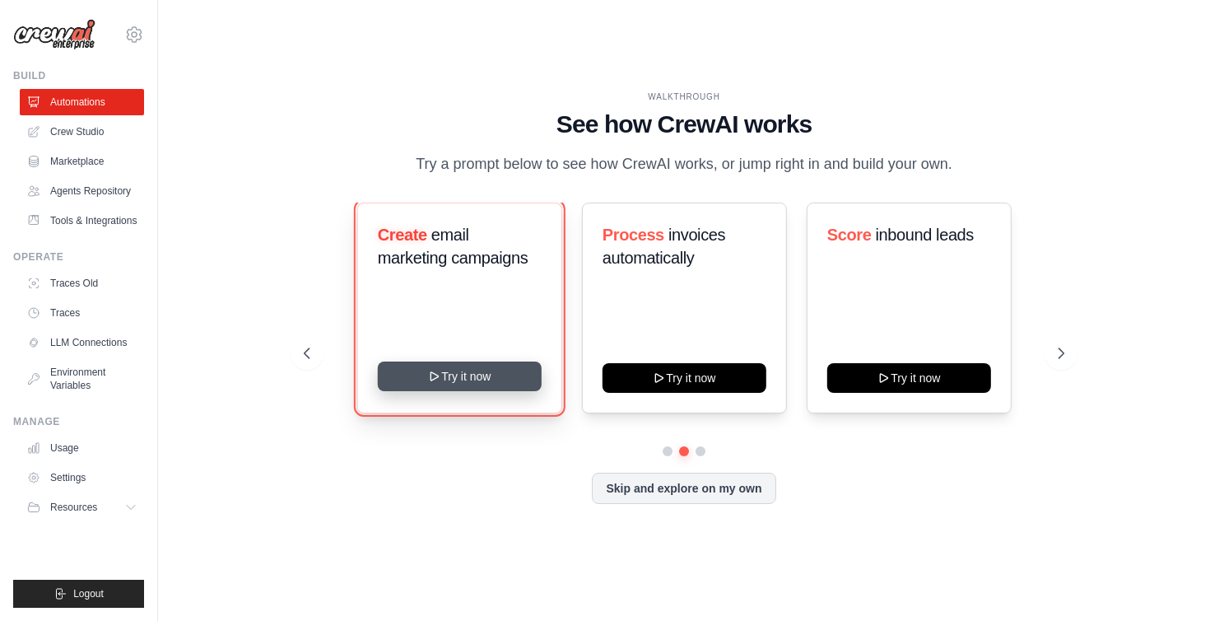
click at [483, 381] on button "Try it now" at bounding box center [459, 376] width 164 height 30
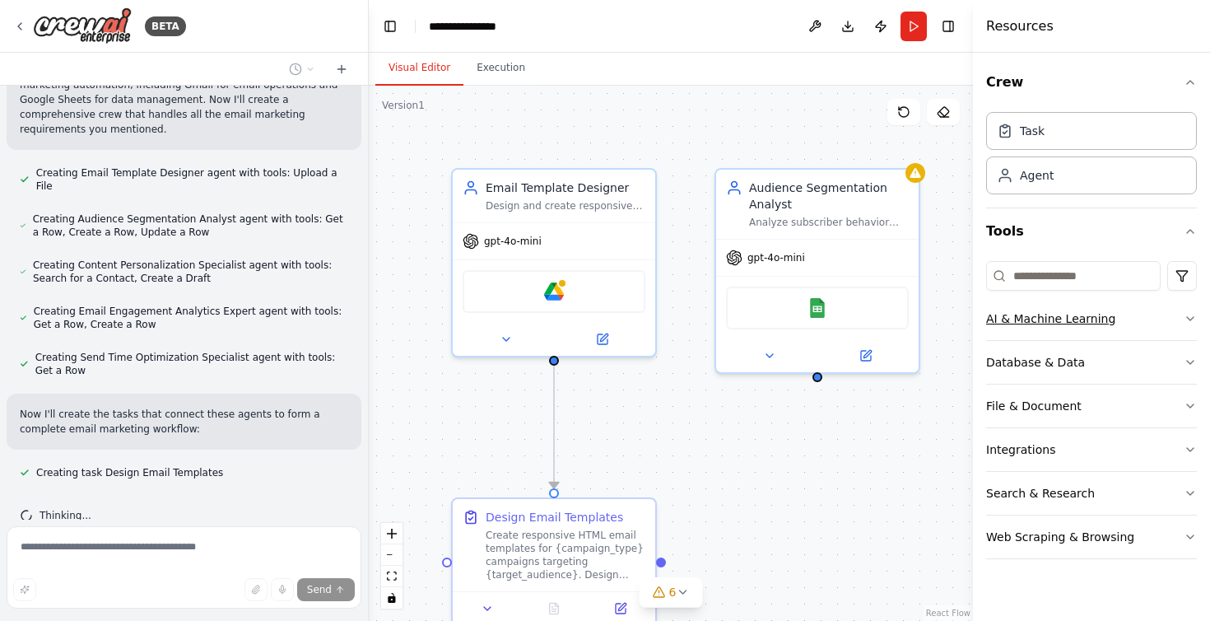
scroll to position [650, 0]
